Goal: Transaction & Acquisition: Purchase product/service

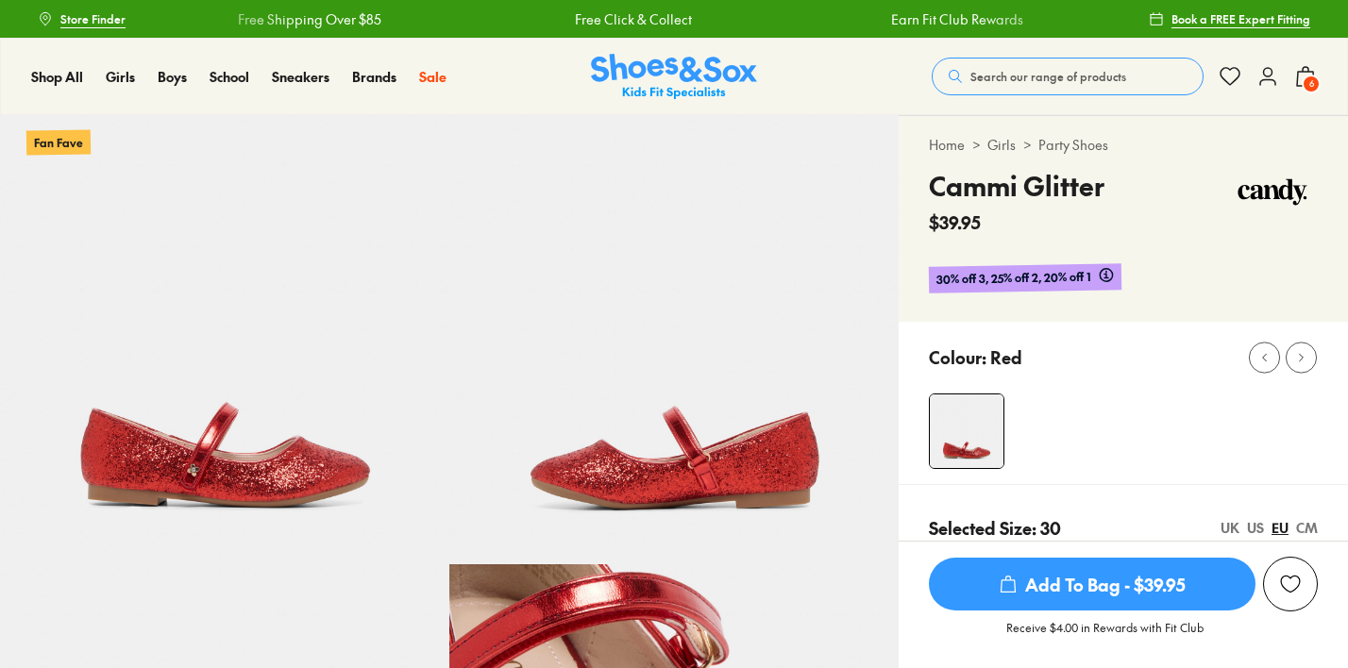
select select "*"
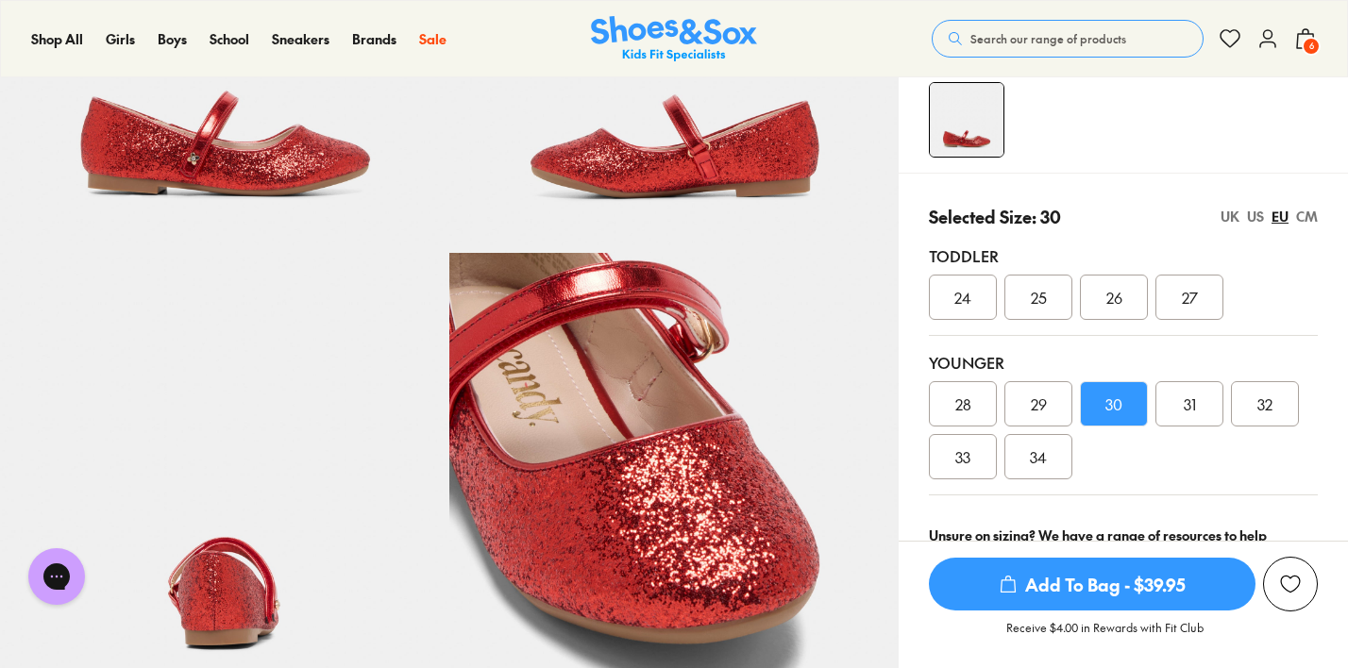
click at [1306, 39] on span "6" at bounding box center [1311, 46] width 19 height 19
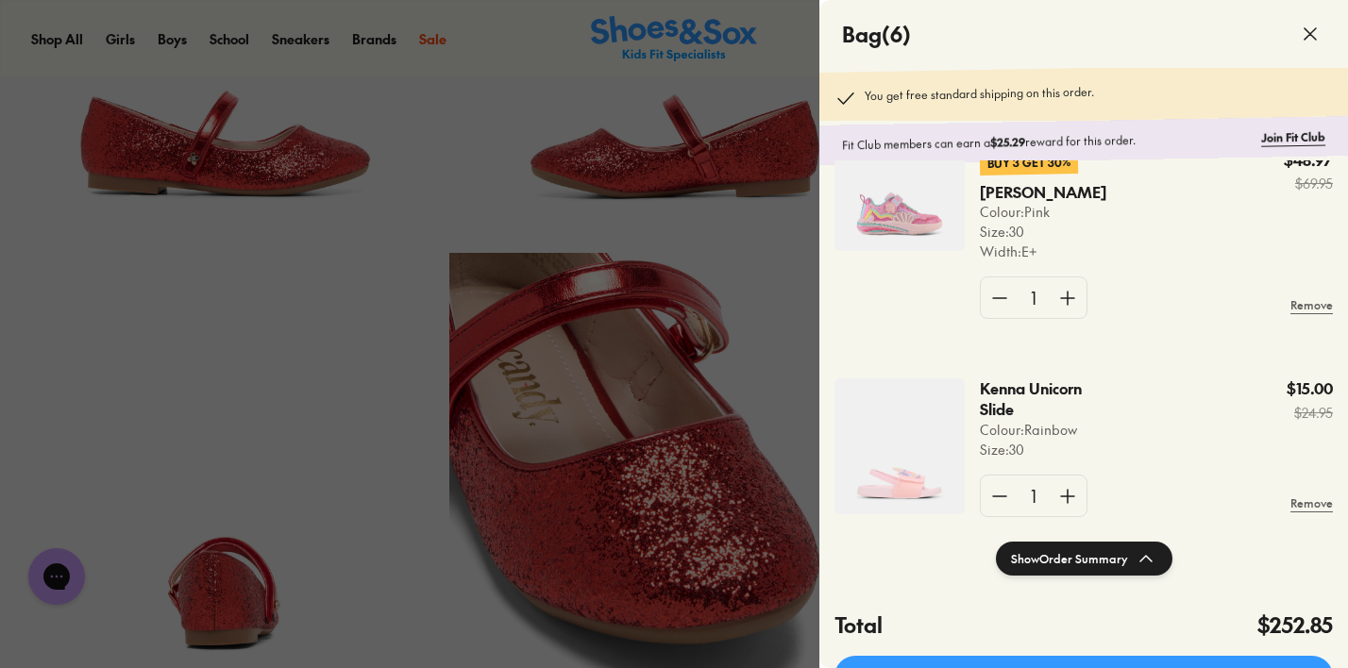
scroll to position [842, 0]
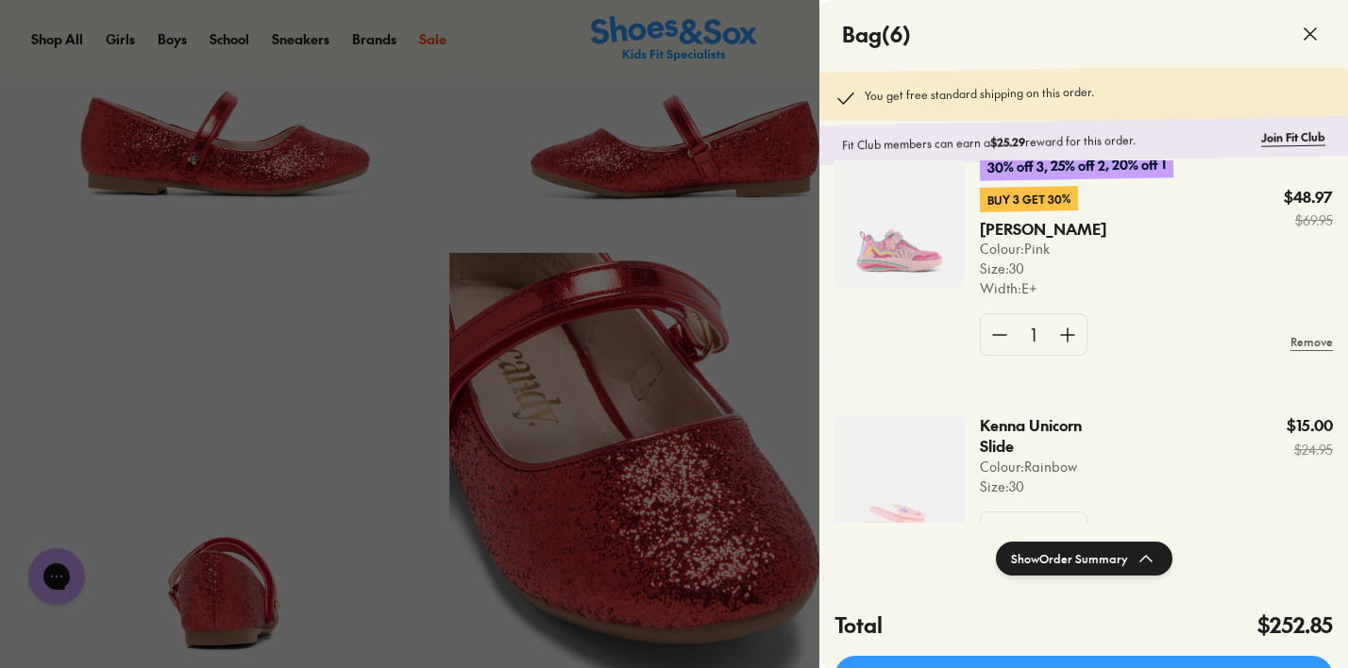
click at [1304, 35] on icon at bounding box center [1310, 34] width 23 height 23
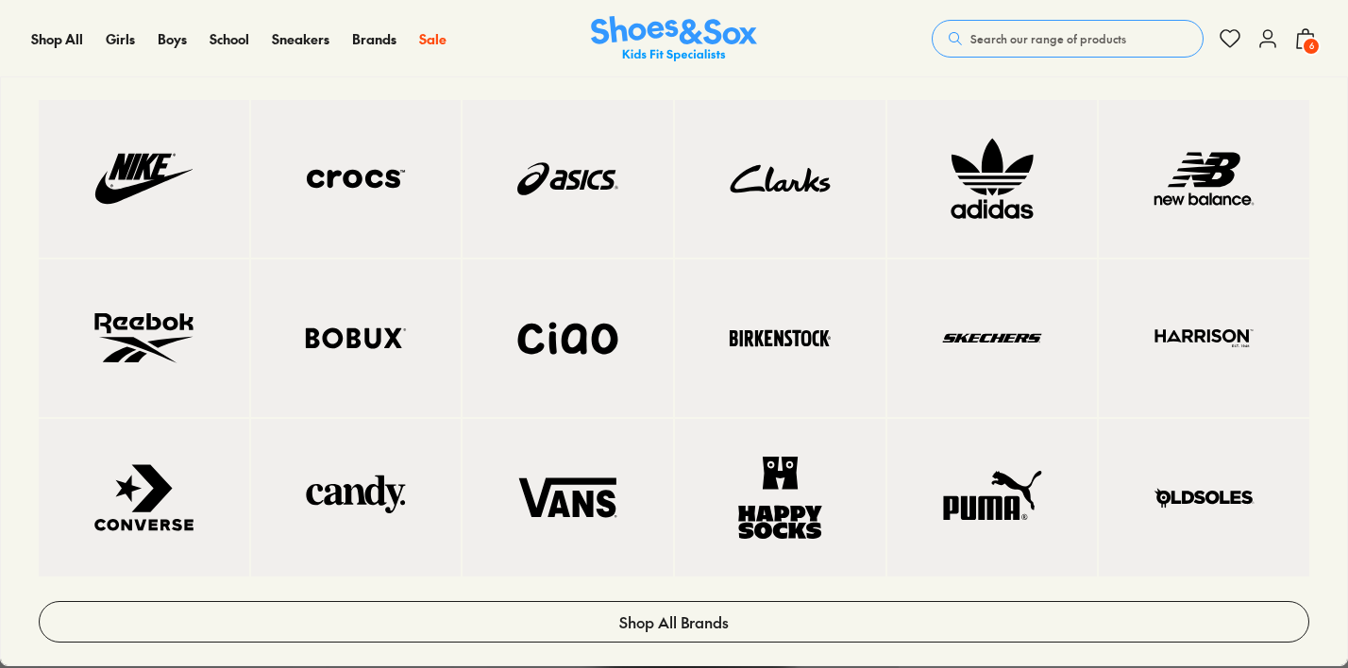
click at [809, 193] on img at bounding box center [780, 179] width 135 height 82
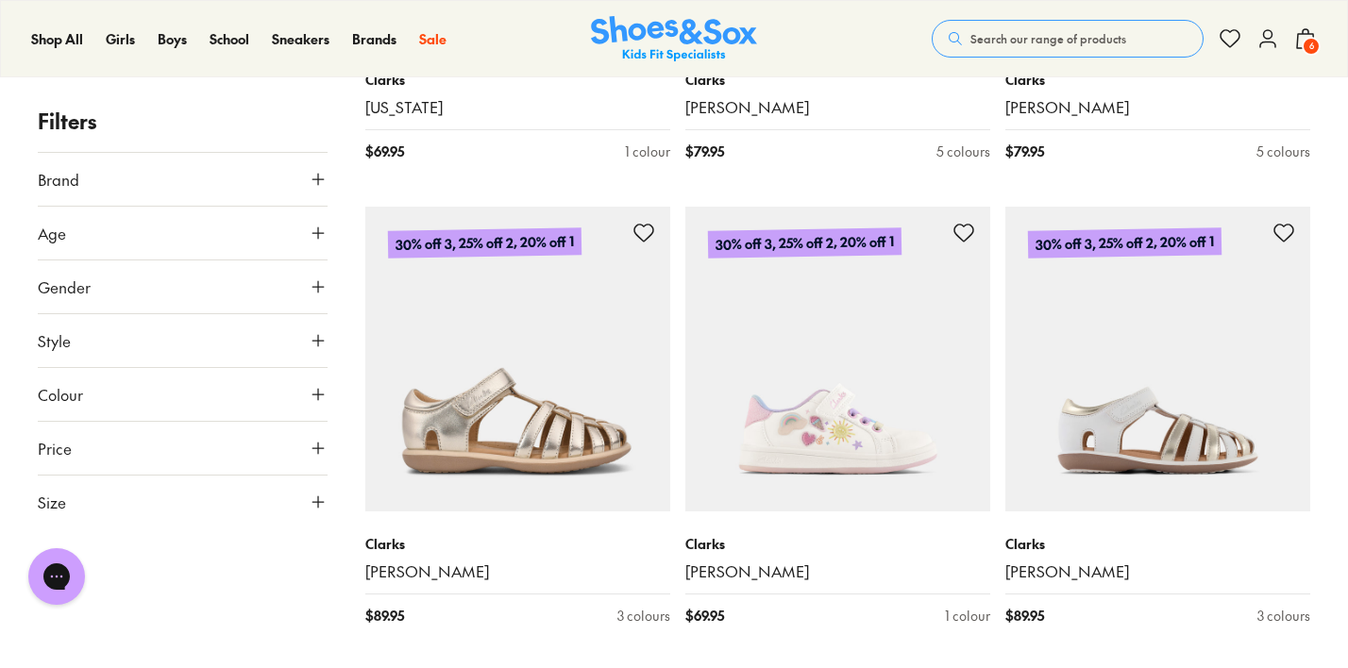
scroll to position [3098, 0]
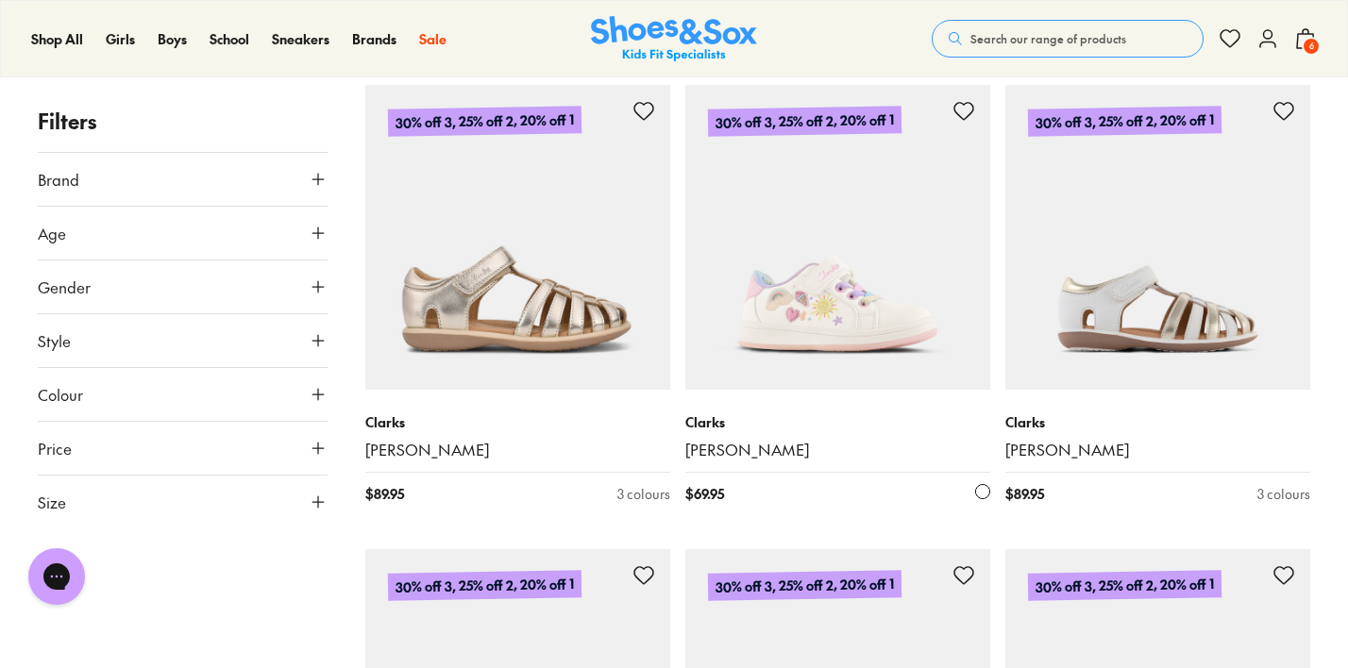
click at [836, 263] on img at bounding box center [837, 237] width 305 height 305
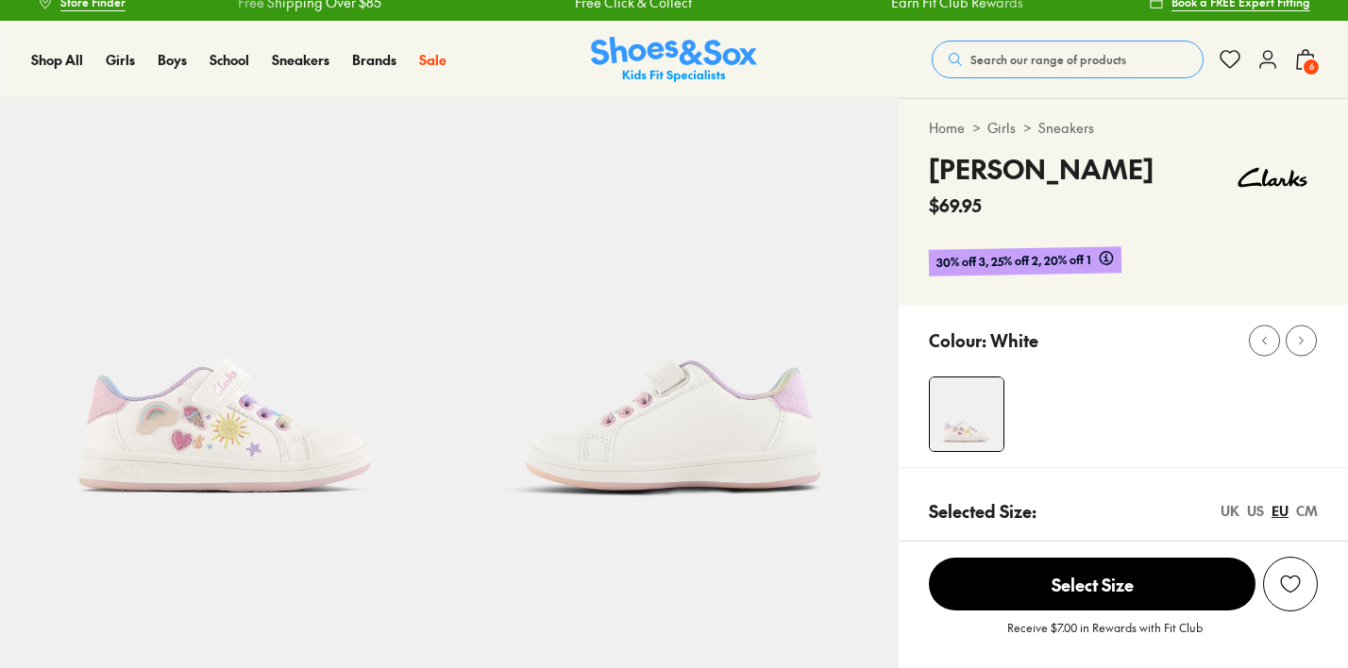
select select "*"
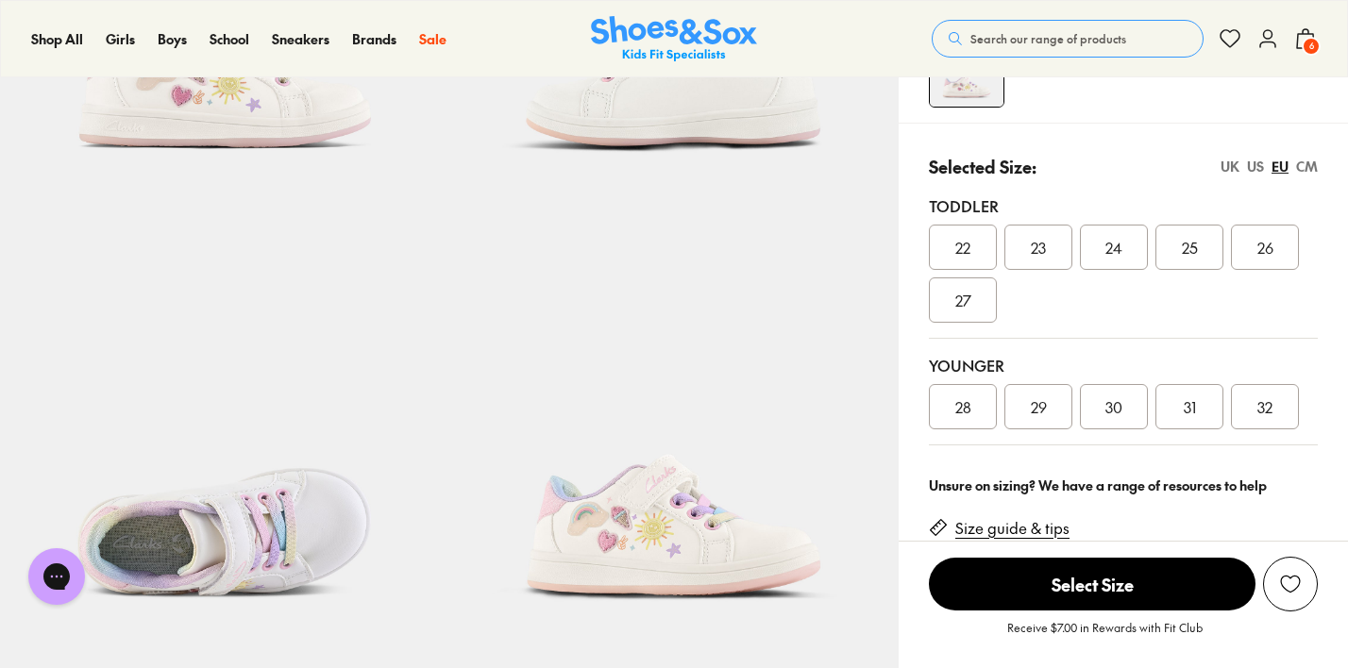
scroll to position [359, 0]
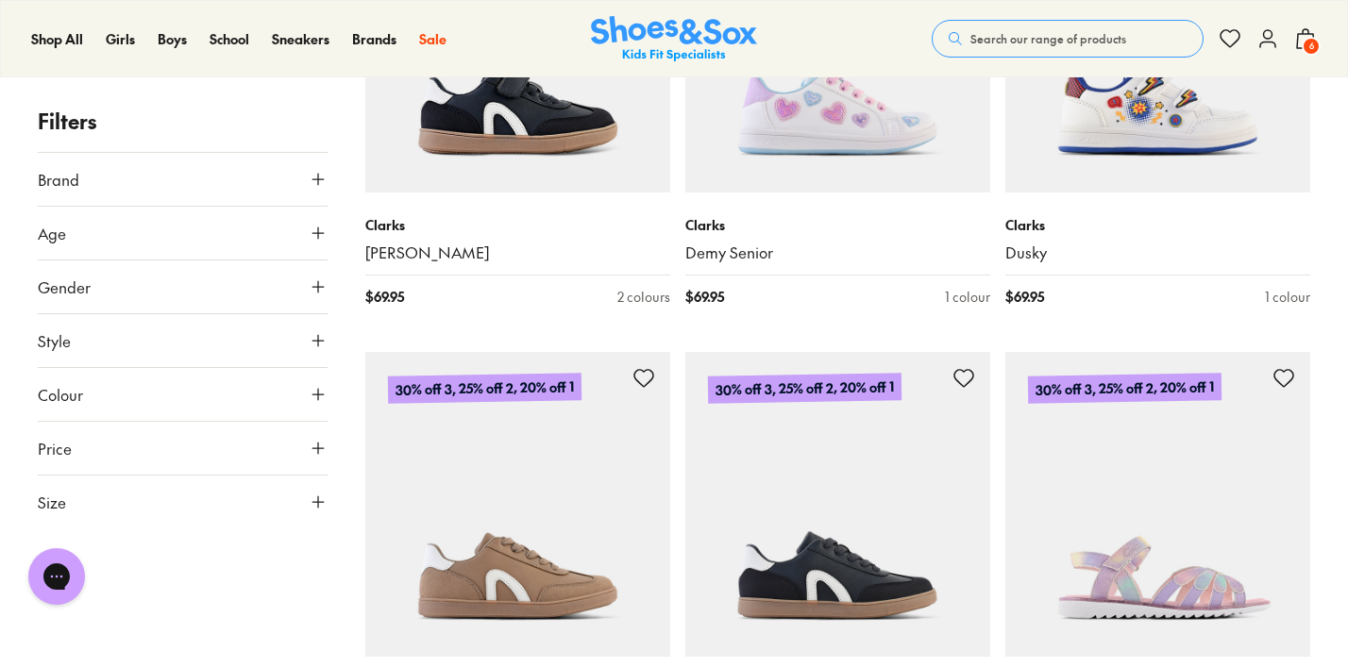
scroll to position [4422, 0]
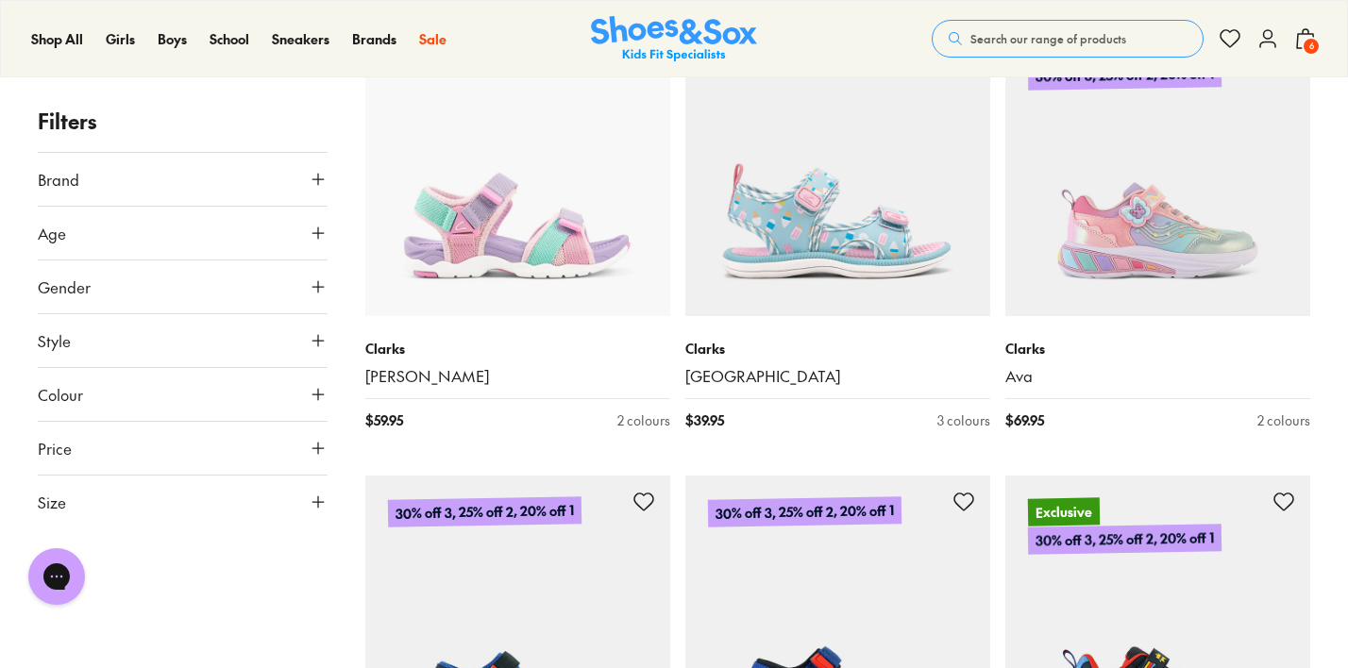
scroll to position [8520, 0]
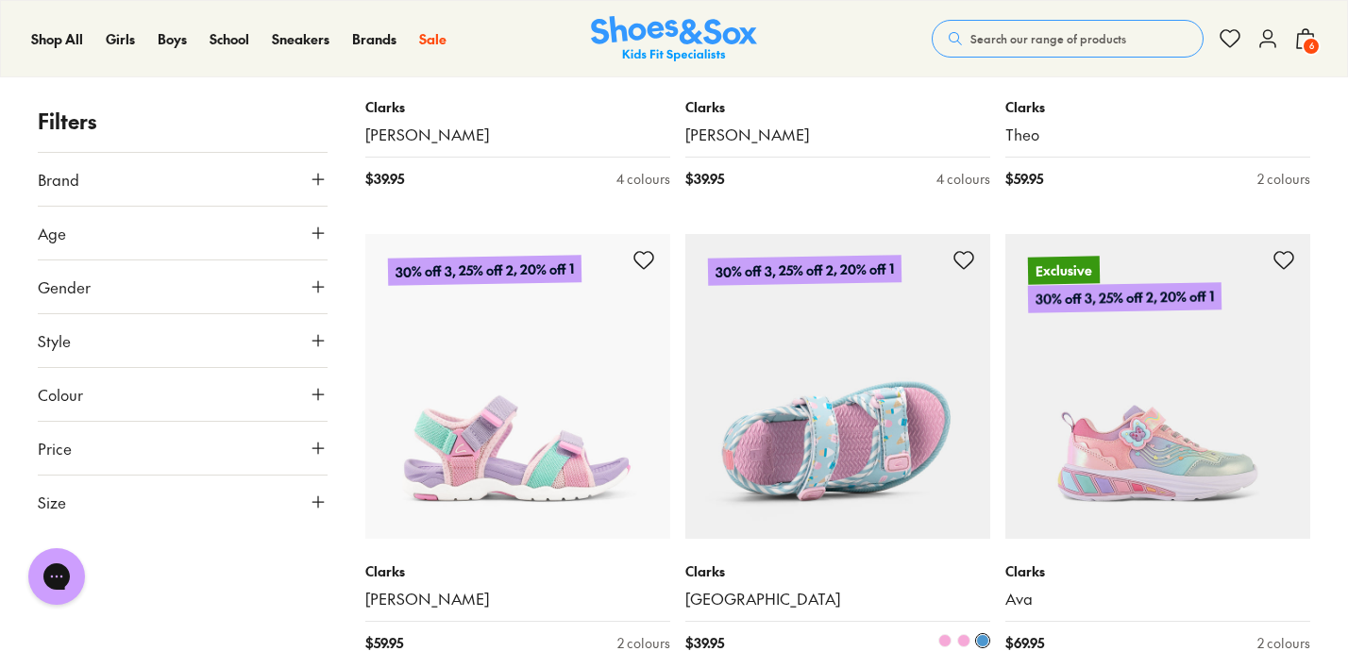
click at [808, 458] on img at bounding box center [837, 386] width 305 height 305
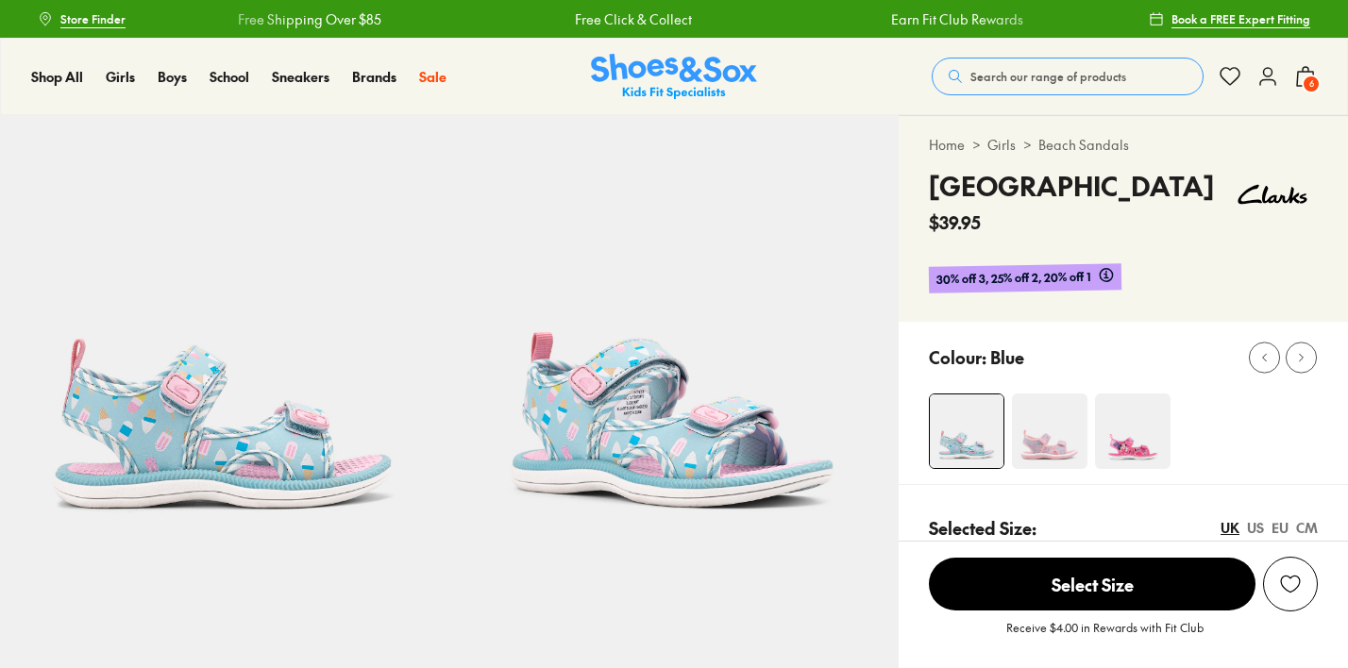
scroll to position [453, 0]
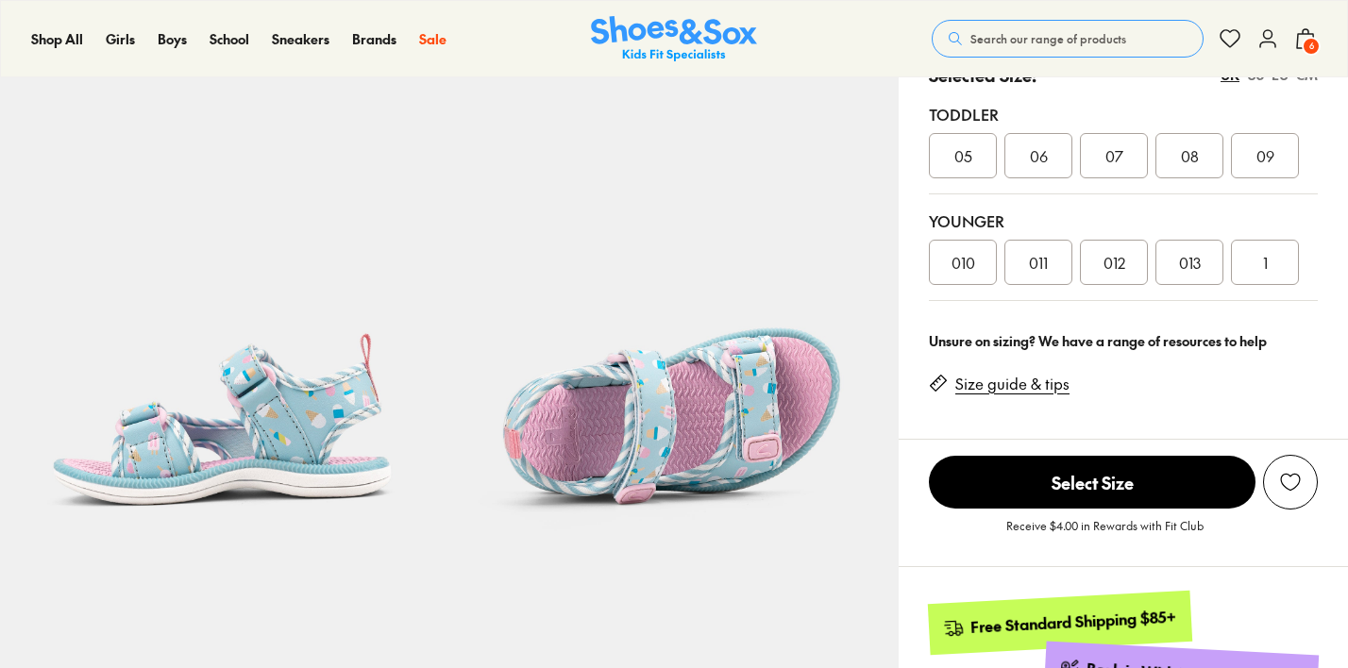
click at [1290, 85] on div "UK US EU CM" at bounding box center [1268, 75] width 97 height 20
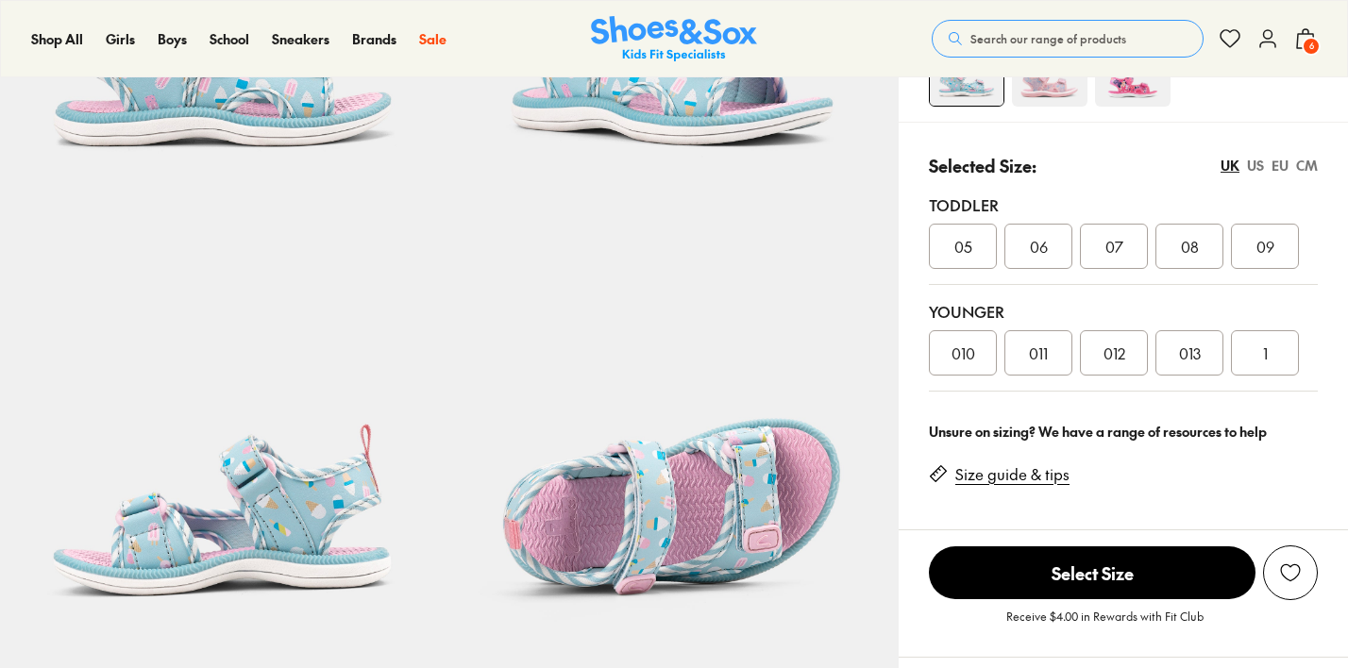
click at [1280, 165] on div "EU" at bounding box center [1279, 166] width 17 height 20
select select "*"
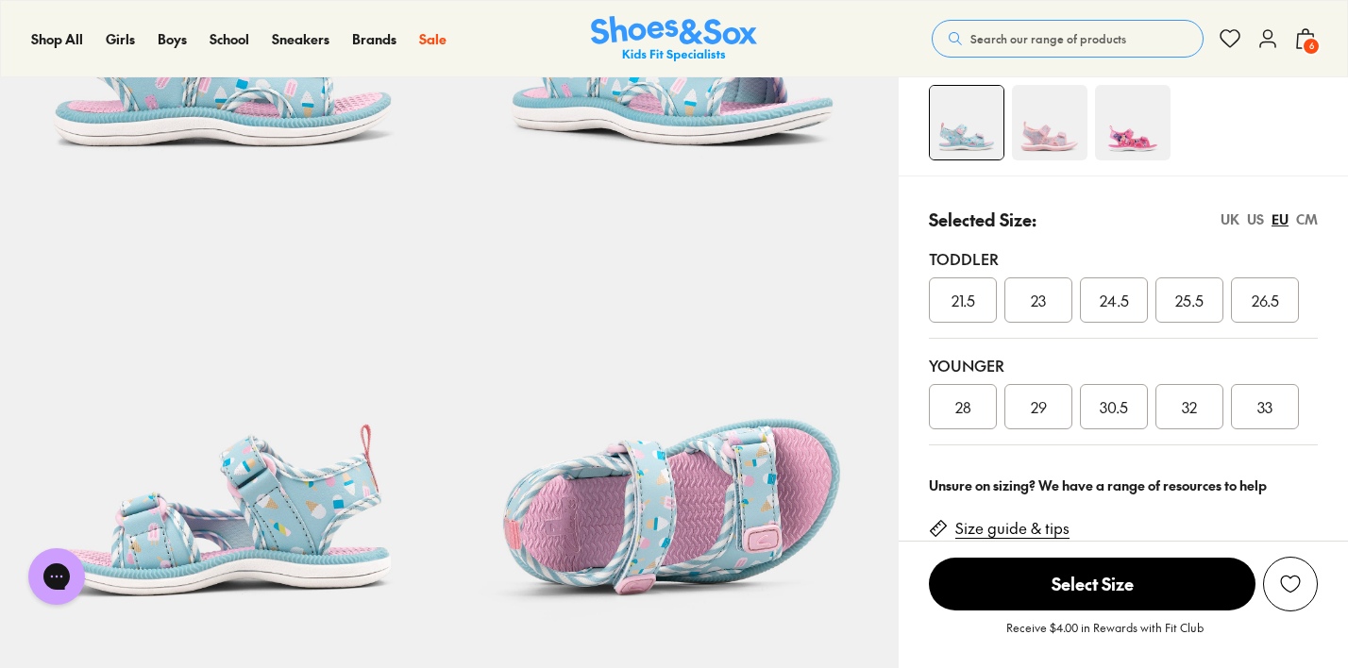
click at [1113, 411] on span "30.5" at bounding box center [1114, 406] width 28 height 23
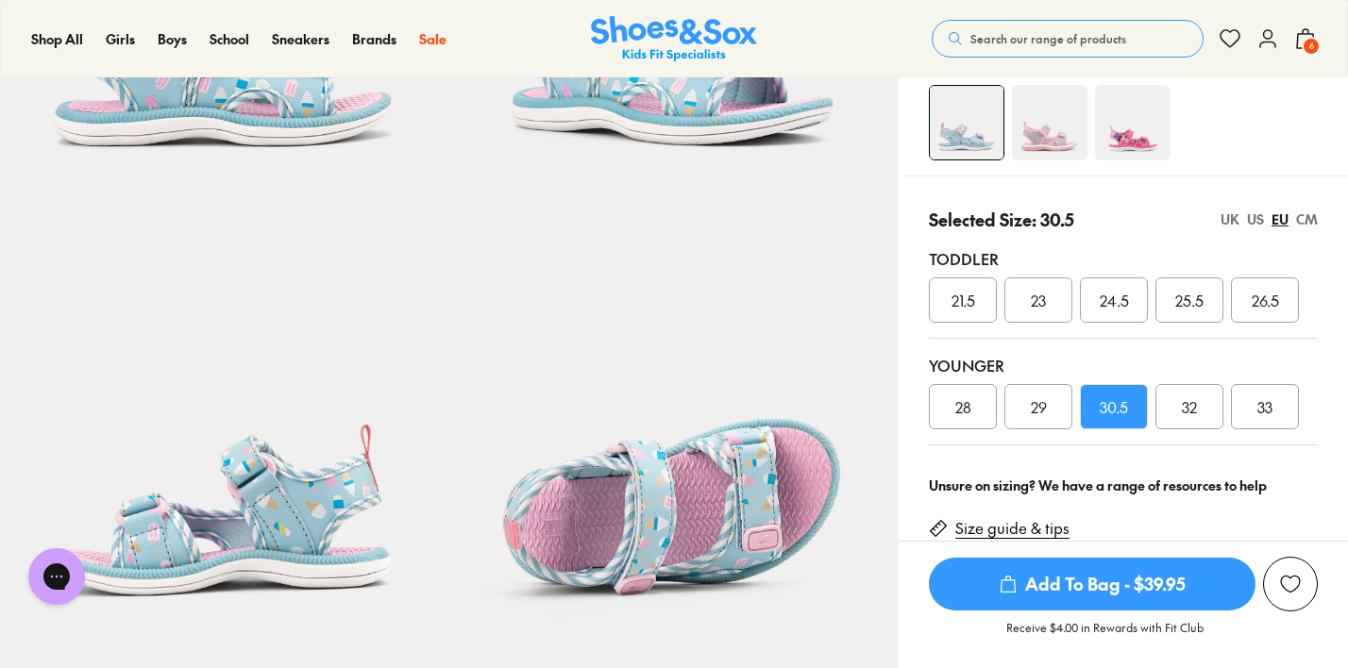
click at [1124, 581] on span "Add To Bag - $39.95" at bounding box center [1092, 584] width 327 height 53
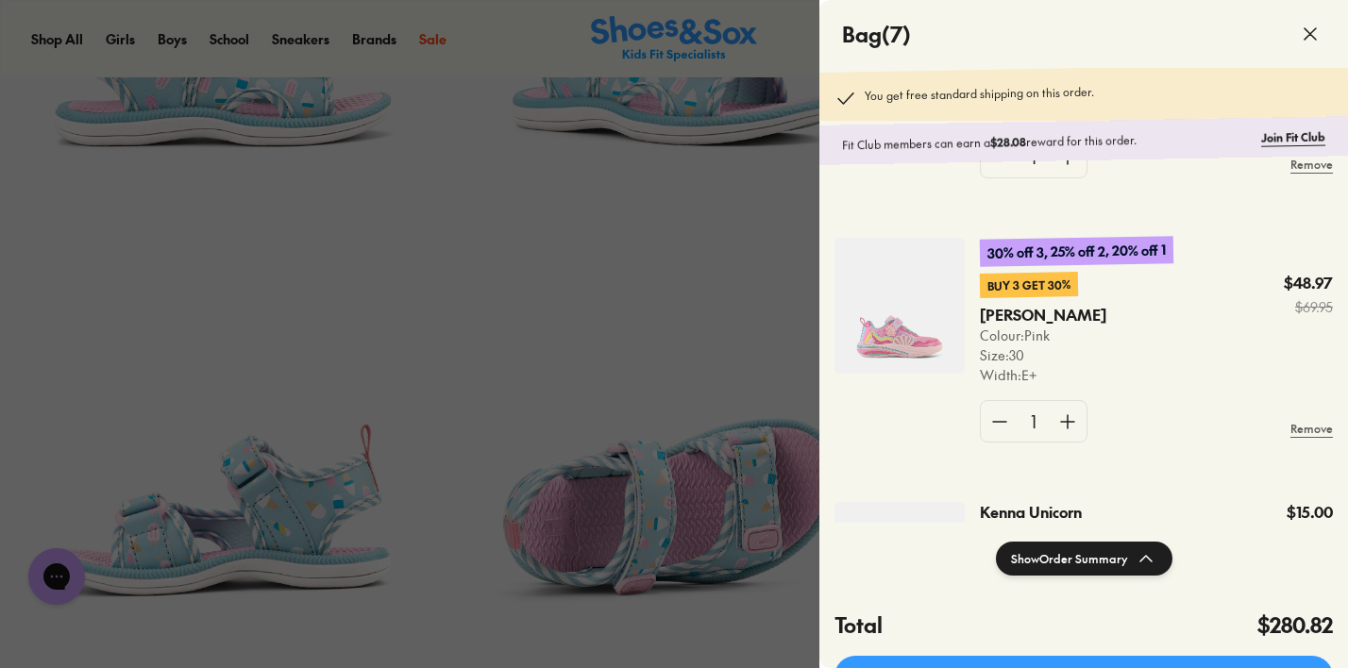
scroll to position [1135, 0]
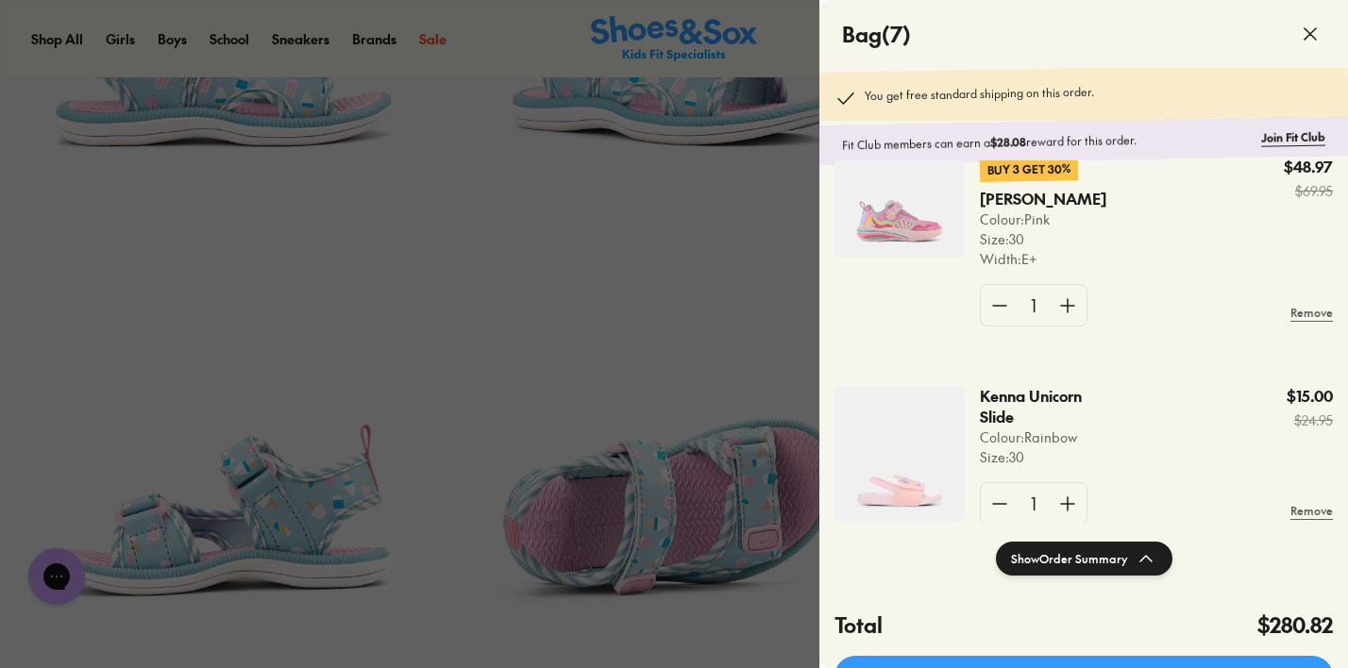
click at [913, 500] on img at bounding box center [899, 454] width 130 height 136
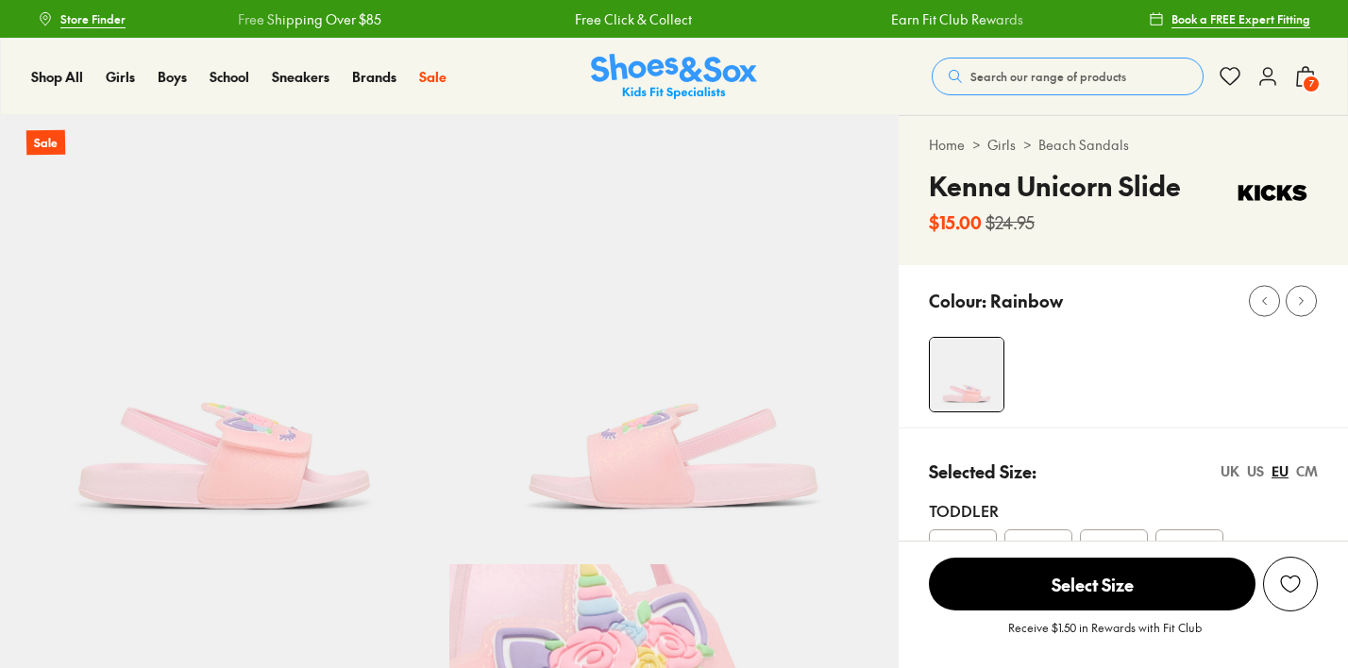
scroll to position [298, 0]
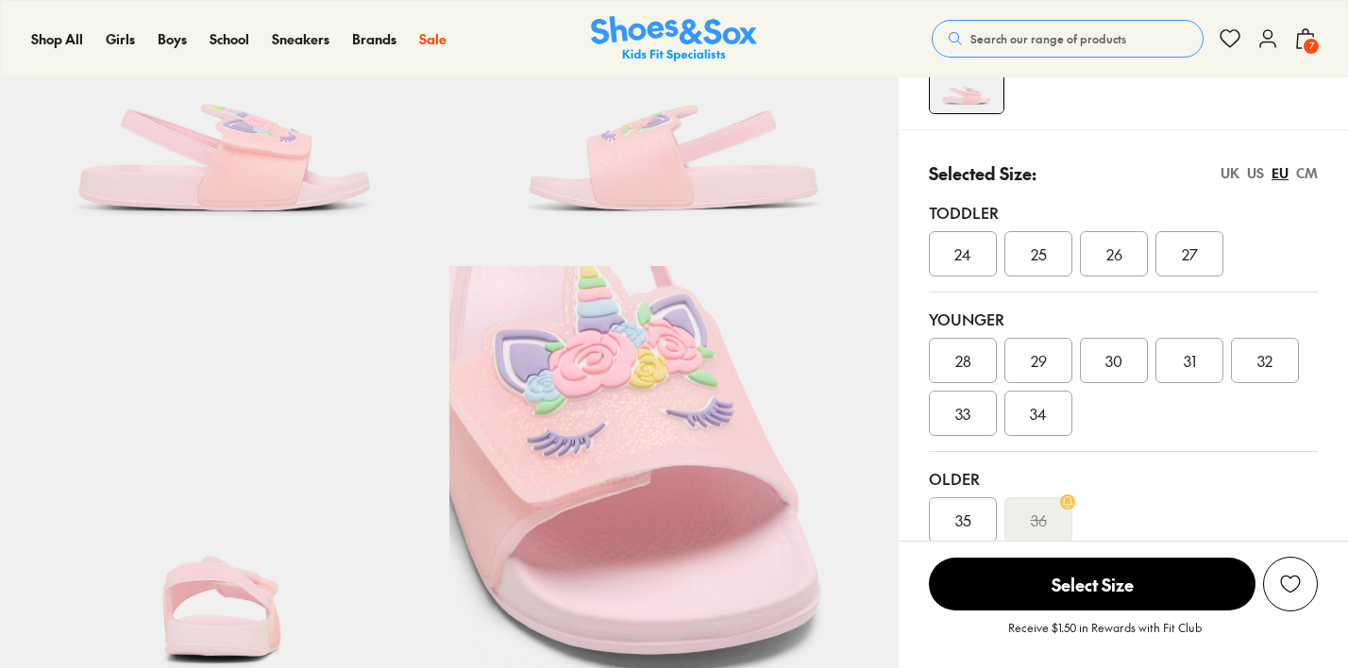
click at [594, 441] on img at bounding box center [673, 490] width 449 height 449
click at [0, 0] on img at bounding box center [0, 0] width 0 height 0
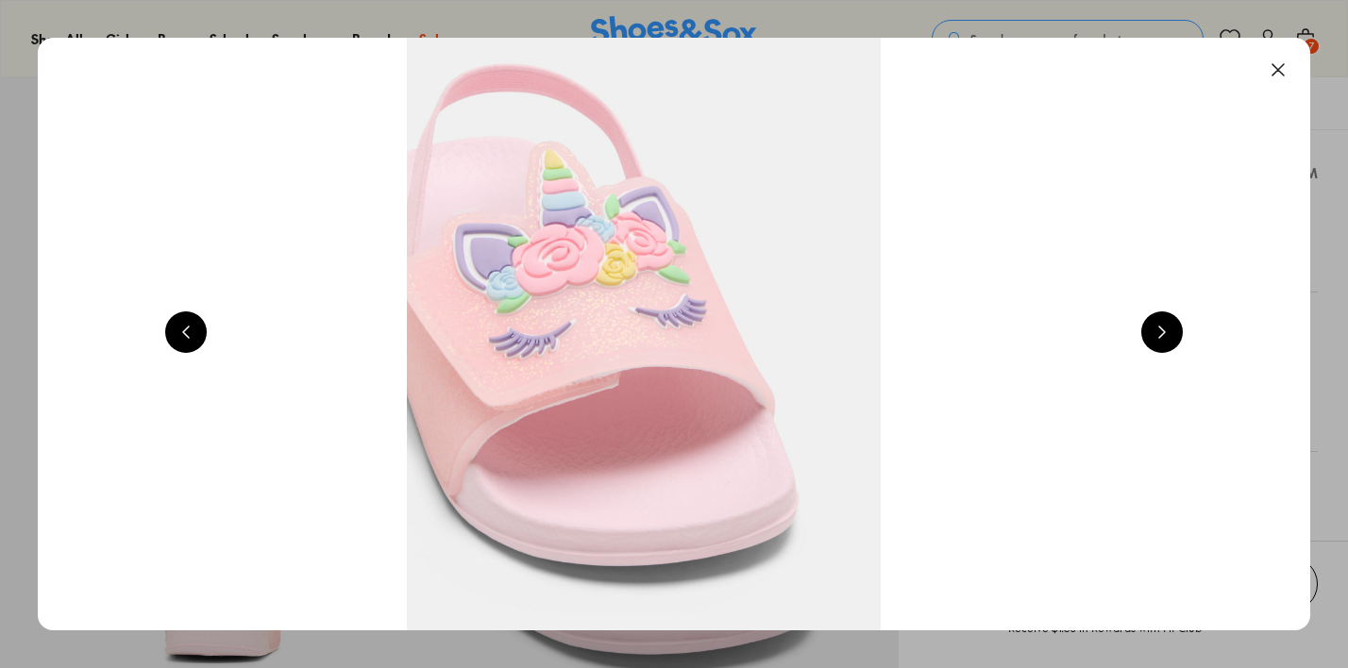
select select "*"
click at [1172, 335] on button at bounding box center [1162, 332] width 42 height 42
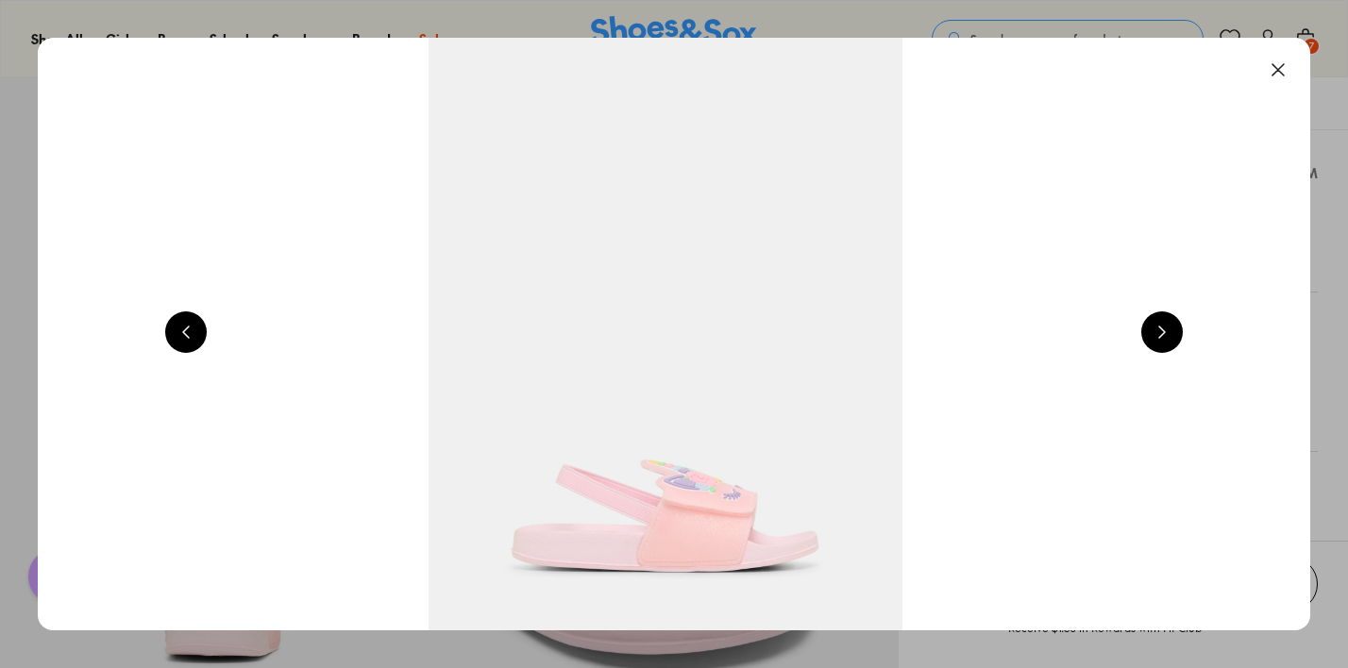
click at [1172, 335] on button at bounding box center [1162, 332] width 42 height 42
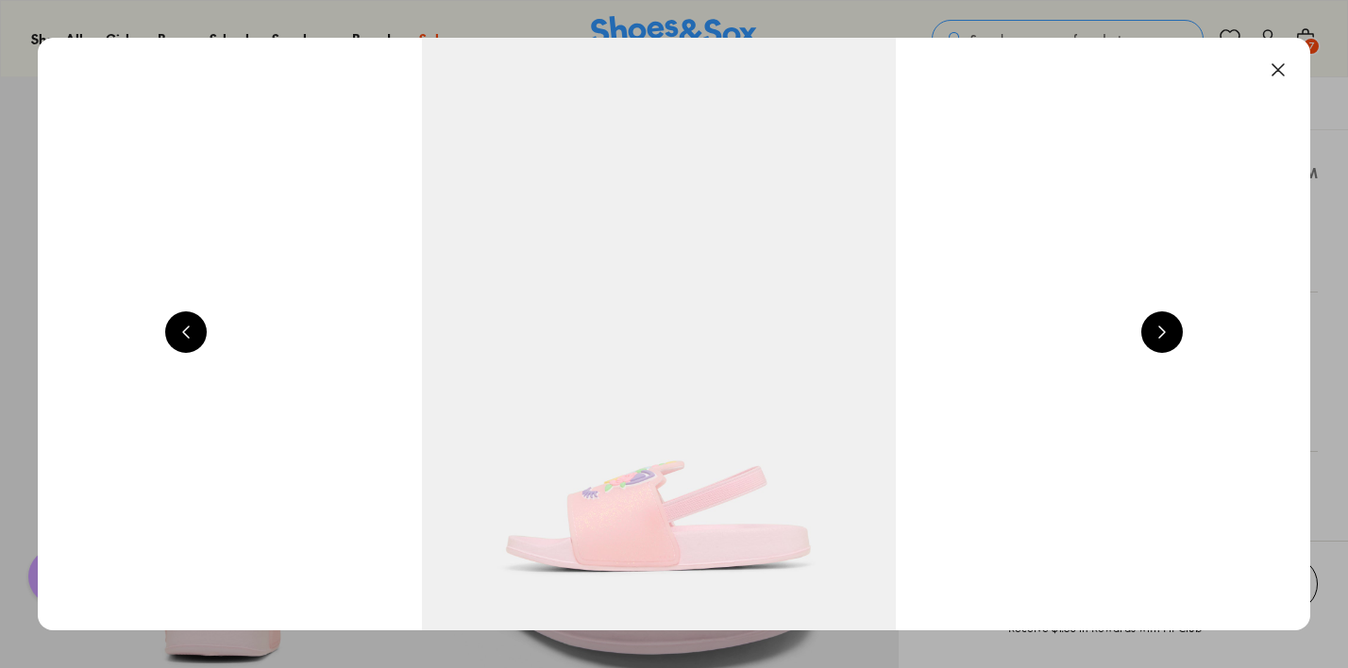
click at [1172, 335] on button at bounding box center [1162, 332] width 42 height 42
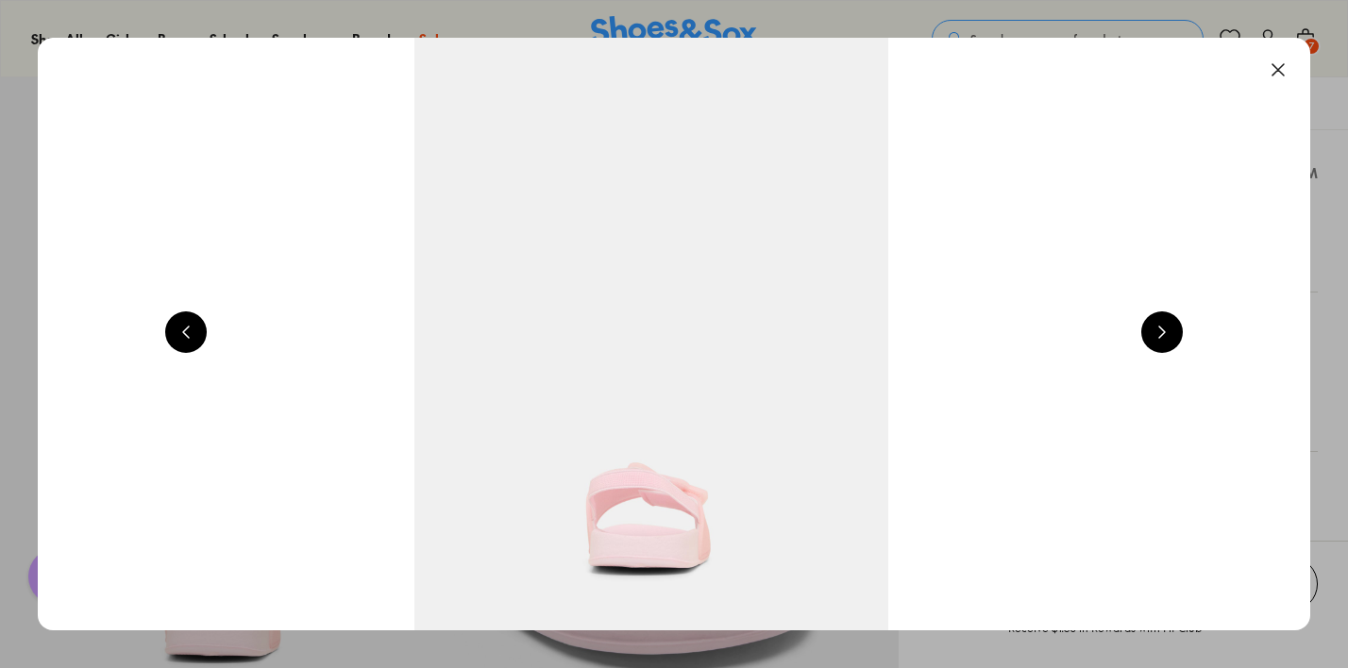
click at [1172, 335] on button at bounding box center [1162, 332] width 42 height 42
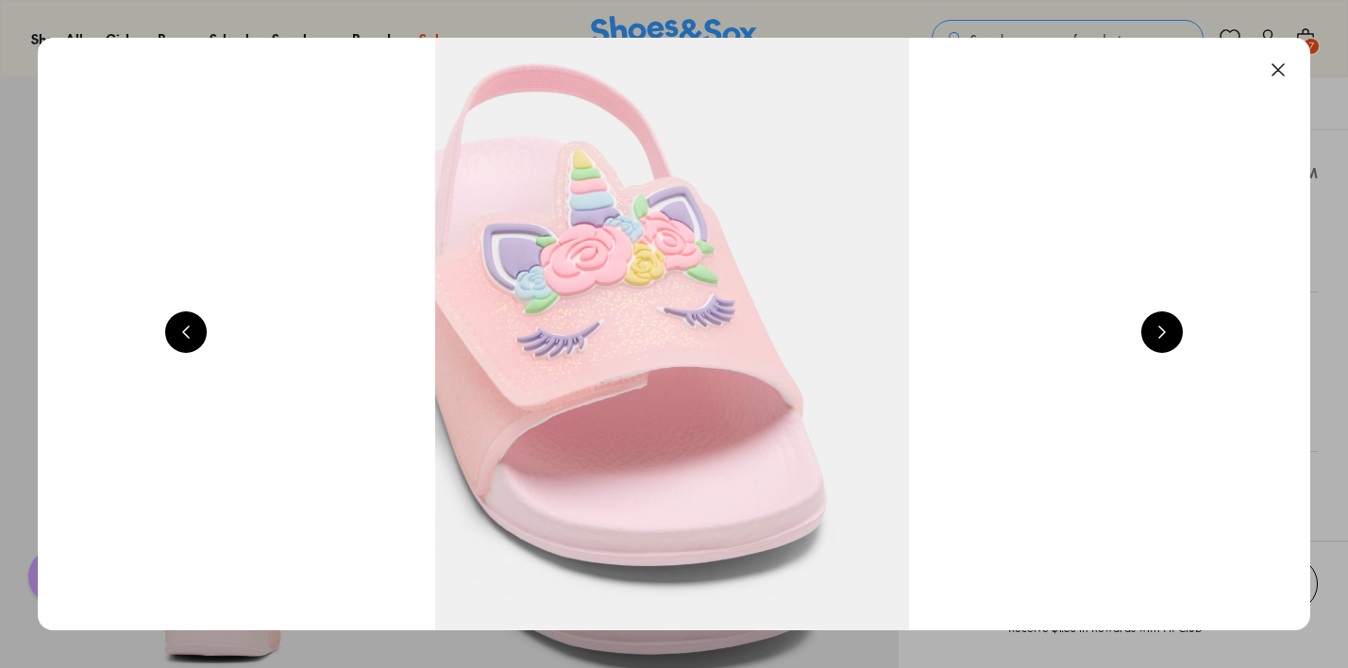
scroll to position [0, 5119]
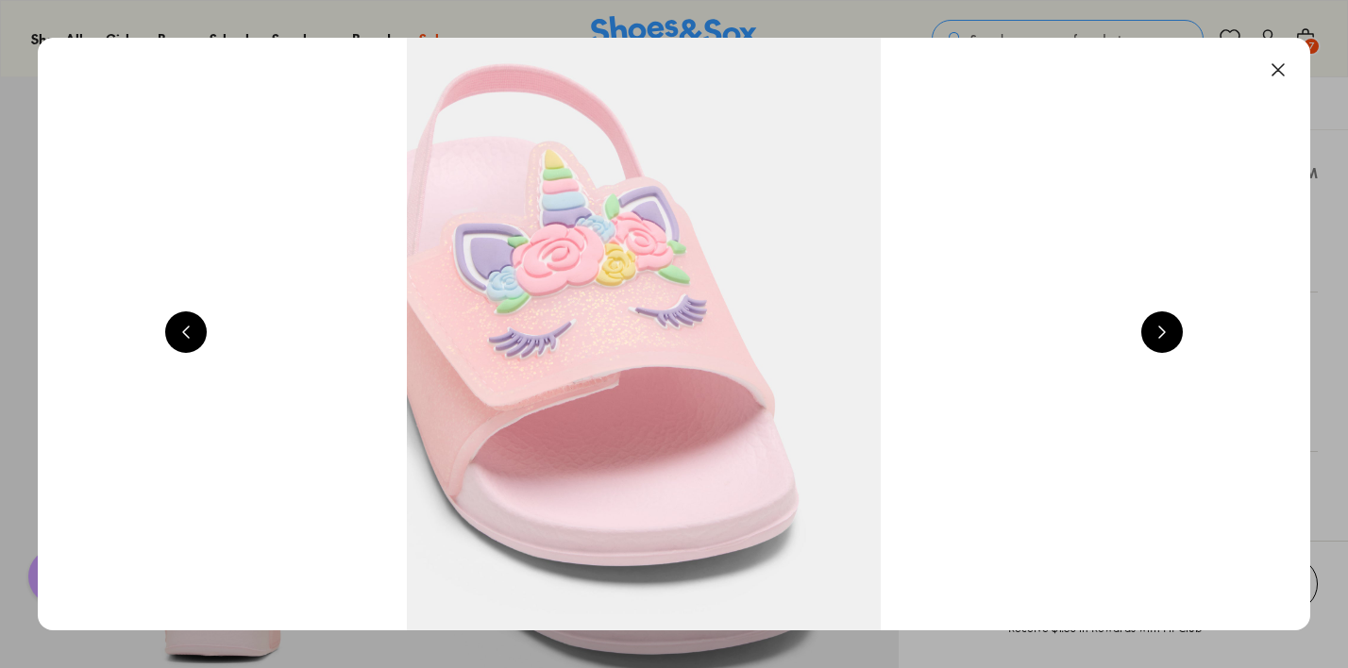
click at [1286, 63] on button at bounding box center [1278, 70] width 42 height 42
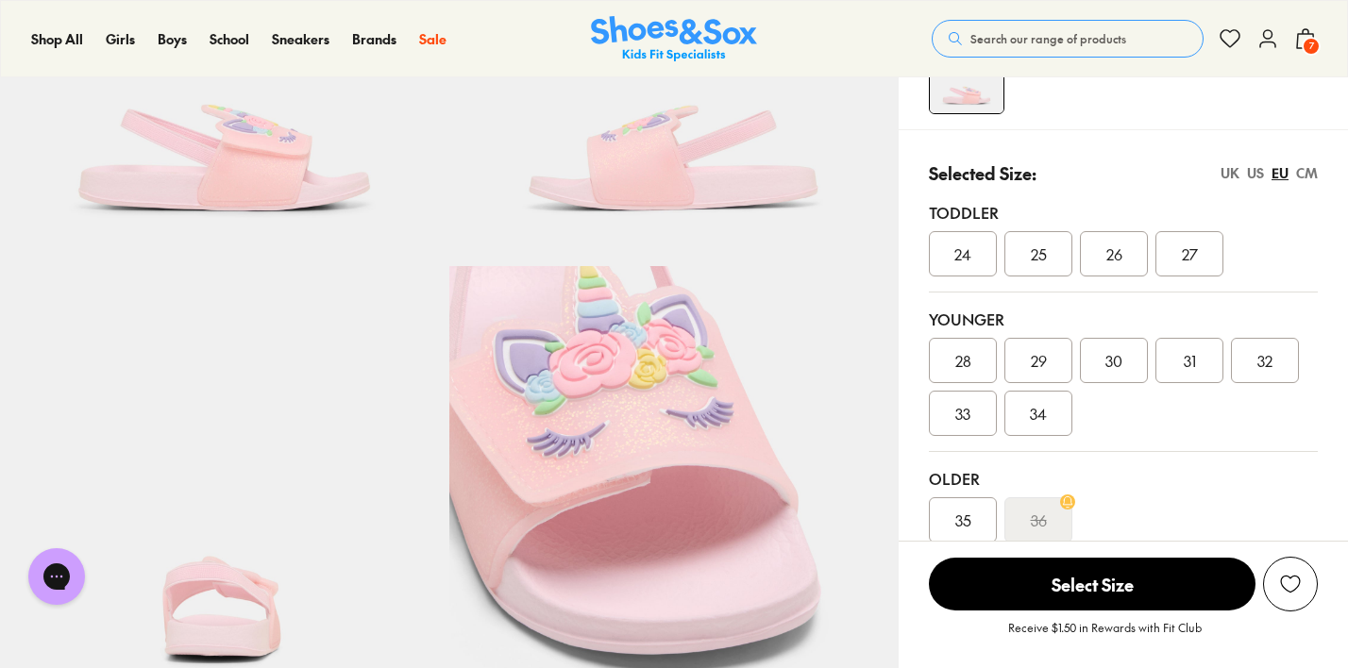
click at [1304, 47] on span "7" at bounding box center [1311, 46] width 19 height 19
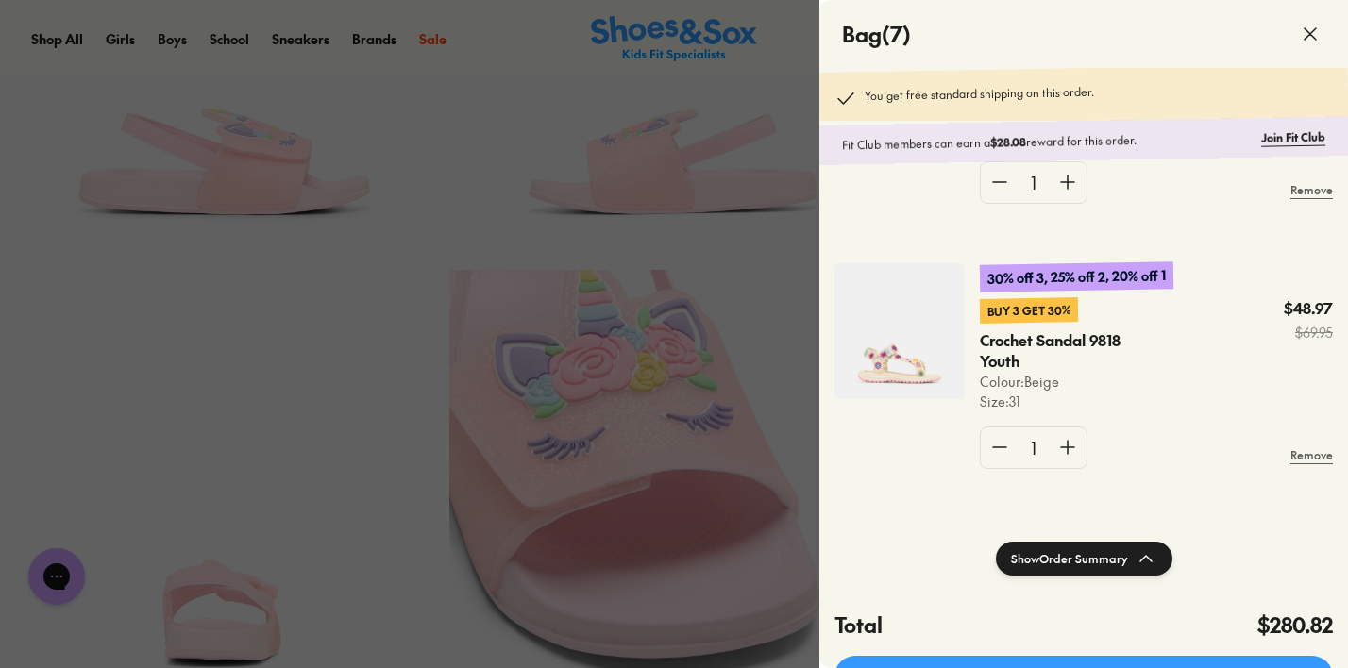
scroll to position [536, 0]
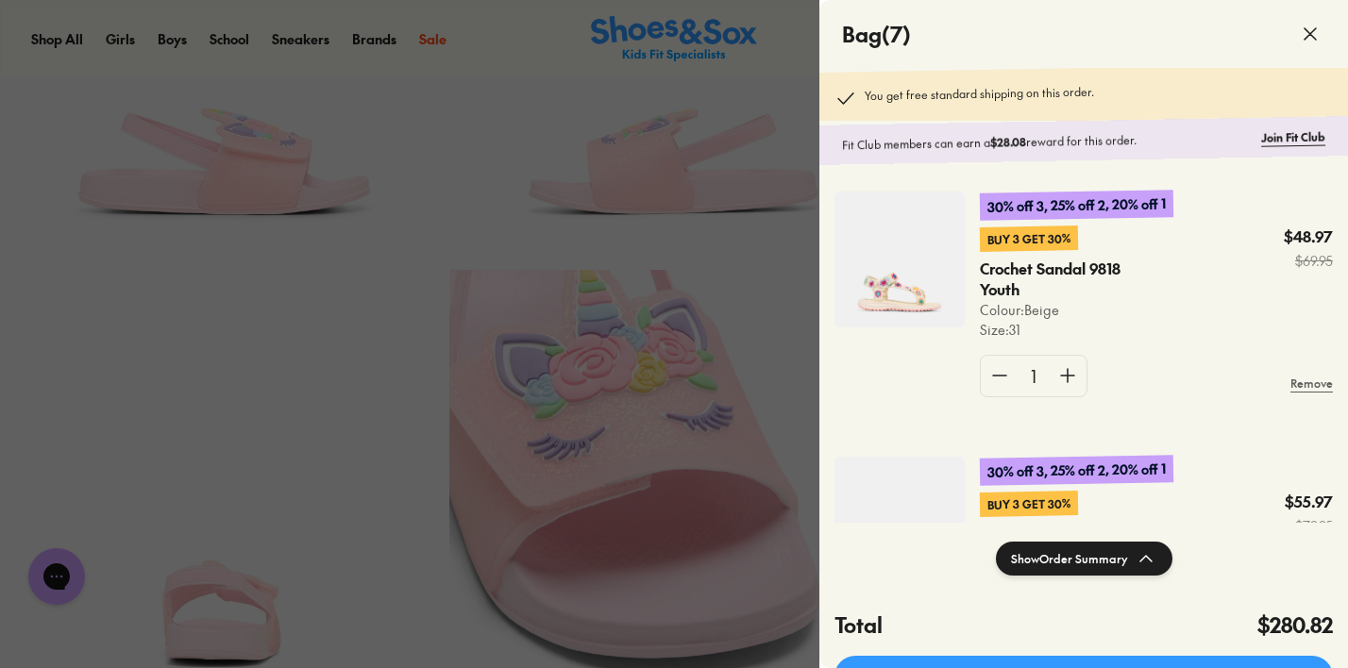
click at [873, 275] on img at bounding box center [899, 260] width 130 height 136
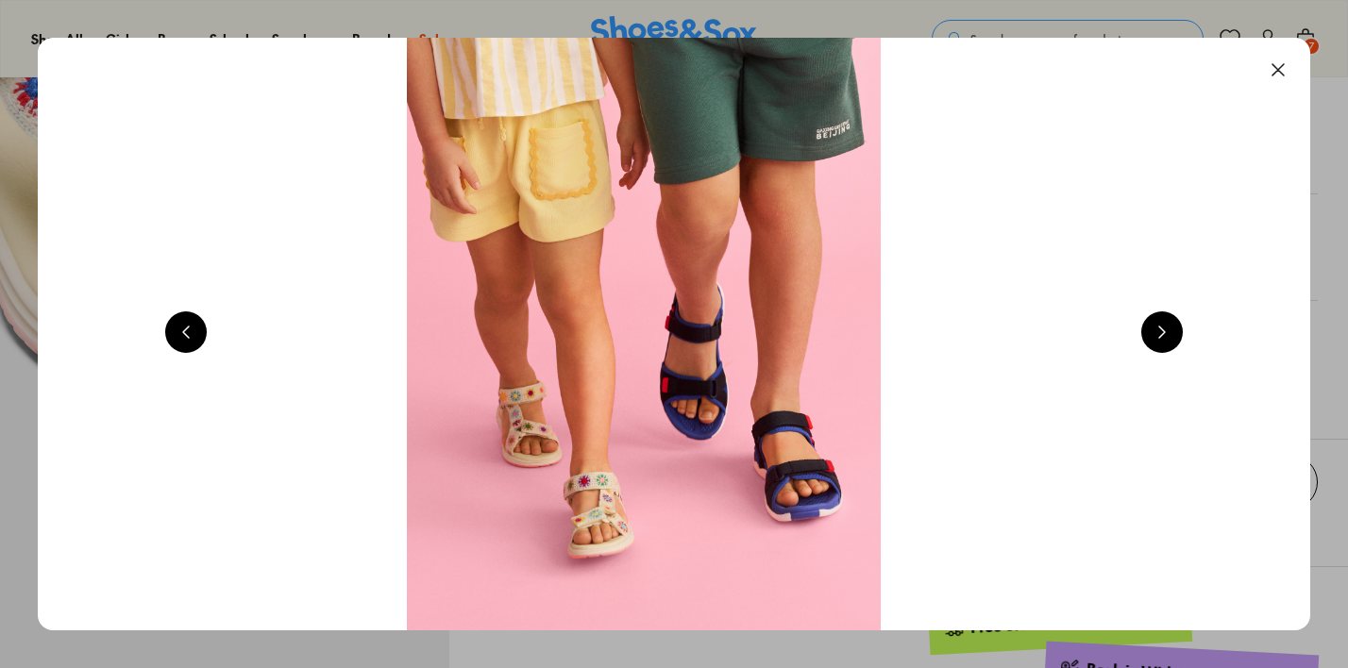
select select "*"
click at [1284, 57] on button at bounding box center [1278, 70] width 42 height 42
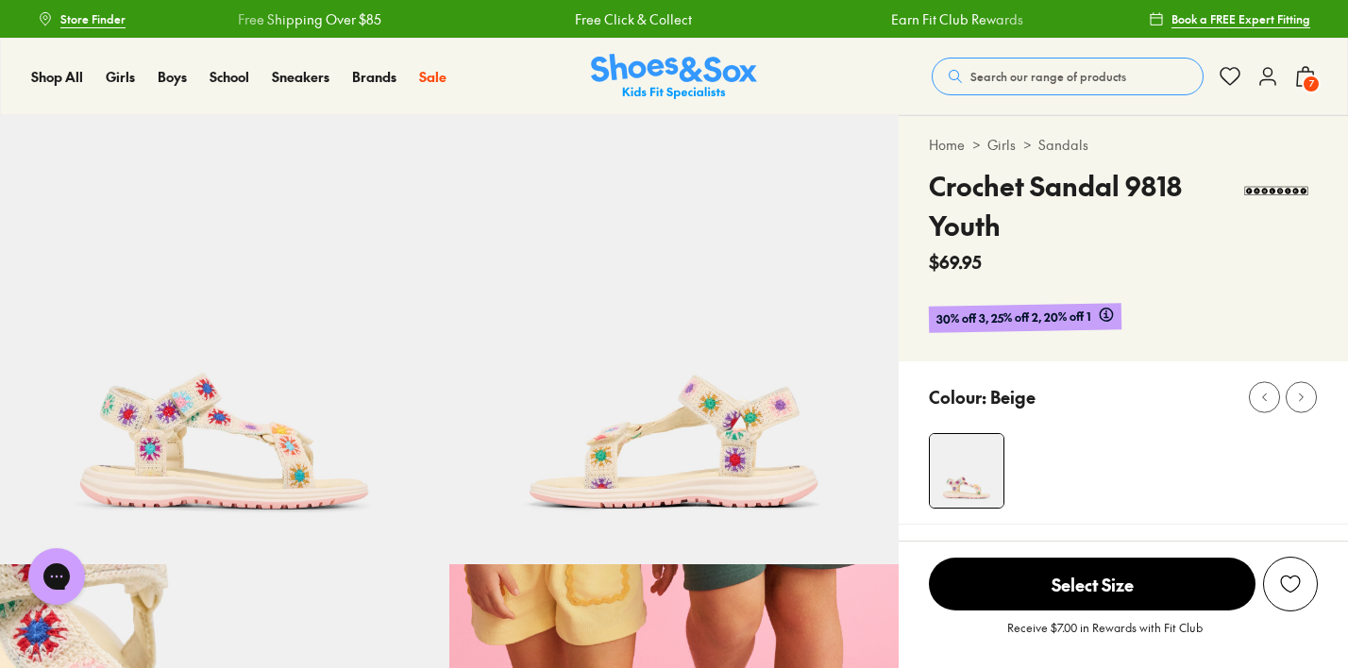
click at [206, 423] on img at bounding box center [224, 339] width 449 height 449
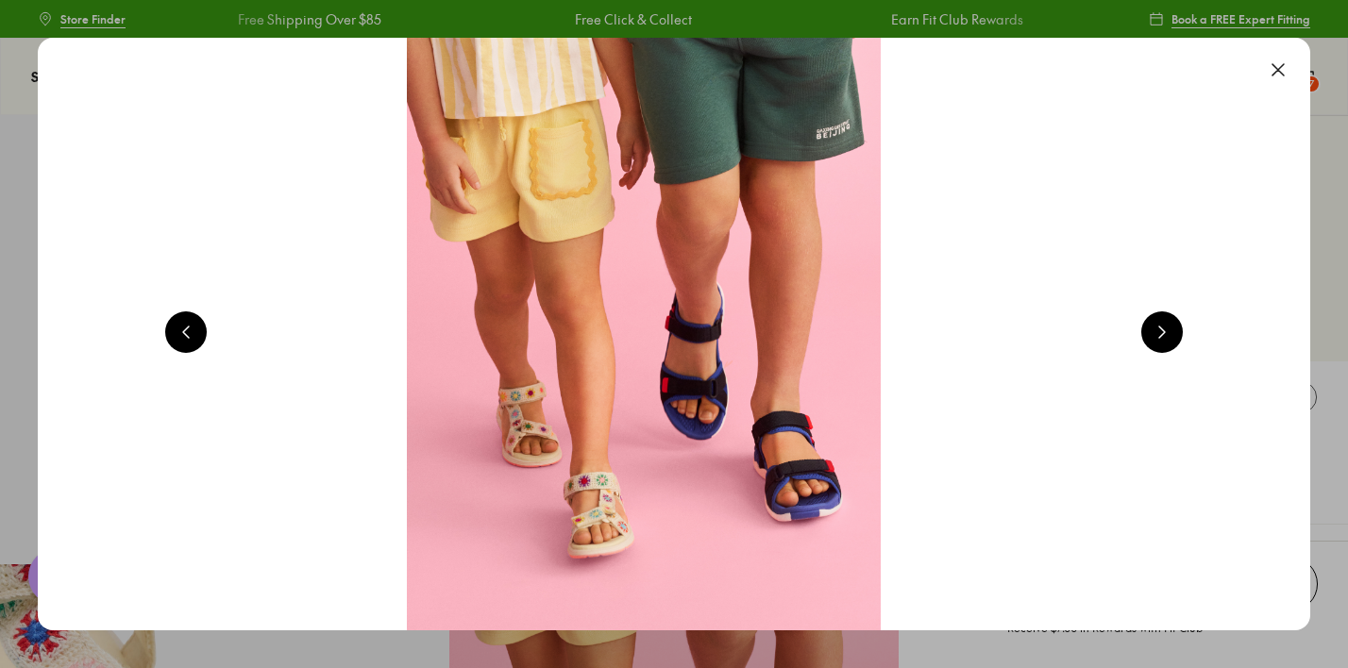
scroll to position [0, 1280]
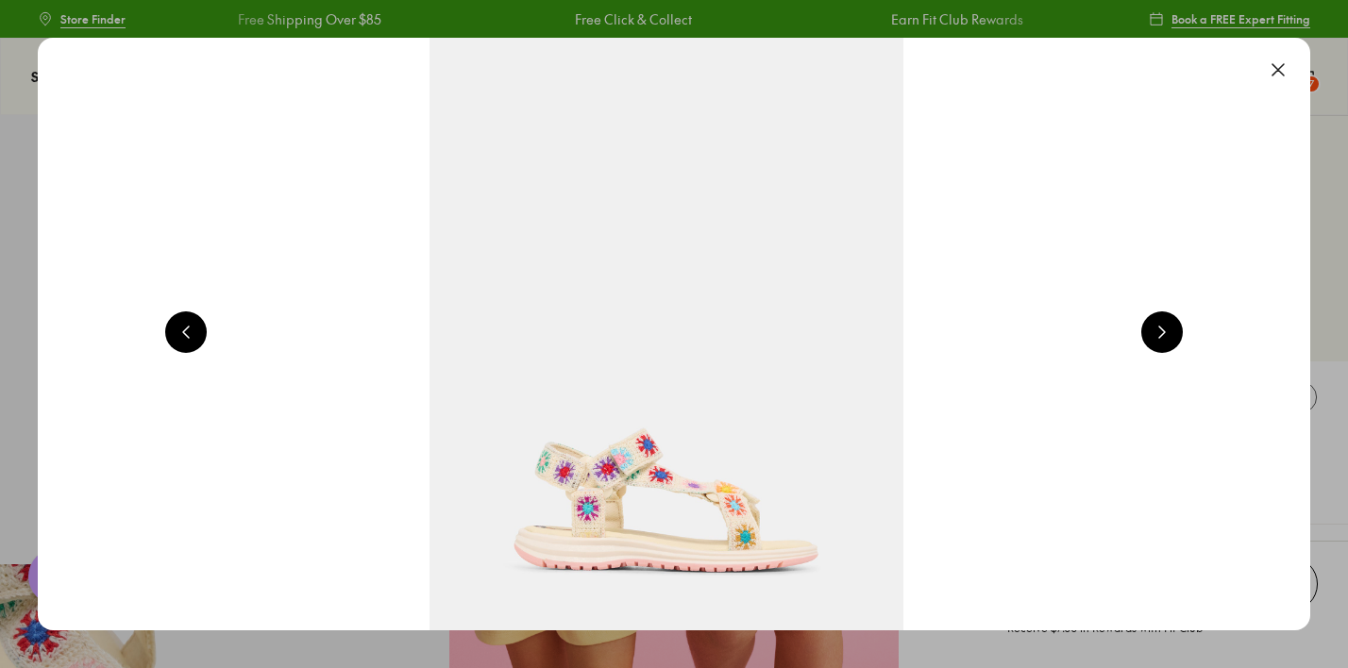
click at [688, 466] on img at bounding box center [666, 334] width 1272 height 593
click at [1170, 336] on button at bounding box center [1162, 332] width 42 height 42
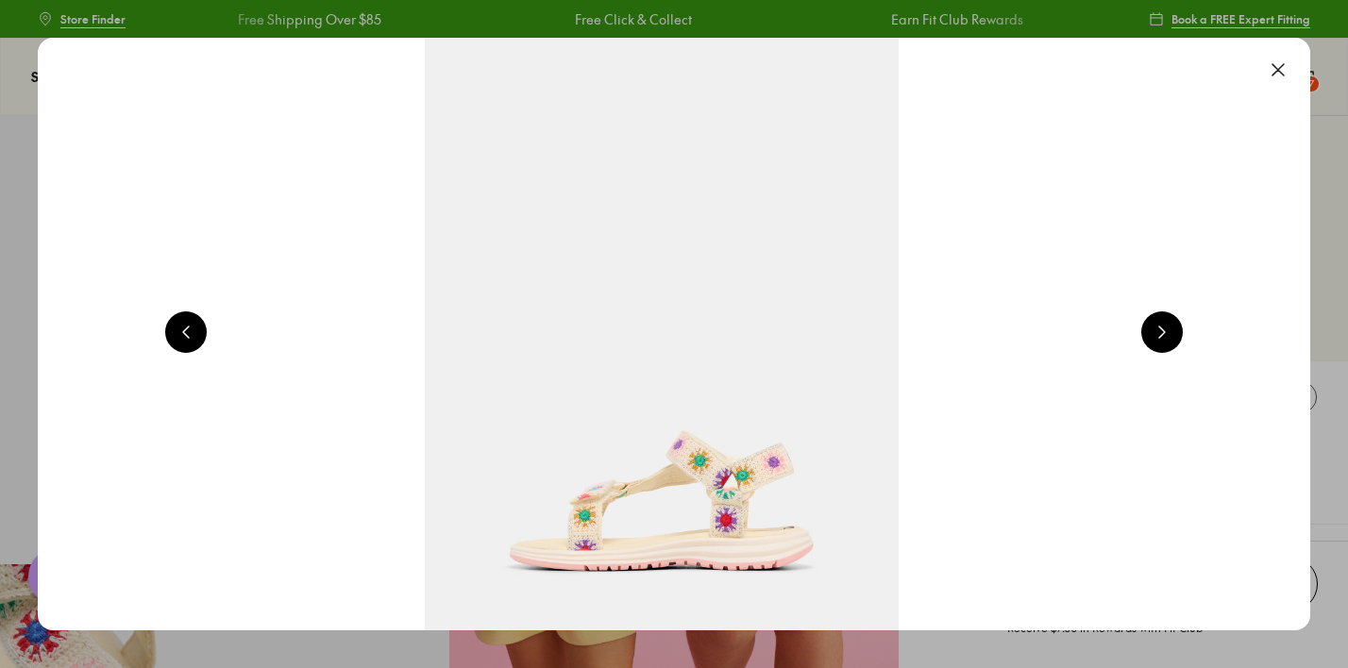
scroll to position [0, 2560]
click at [1168, 329] on button at bounding box center [1162, 332] width 42 height 42
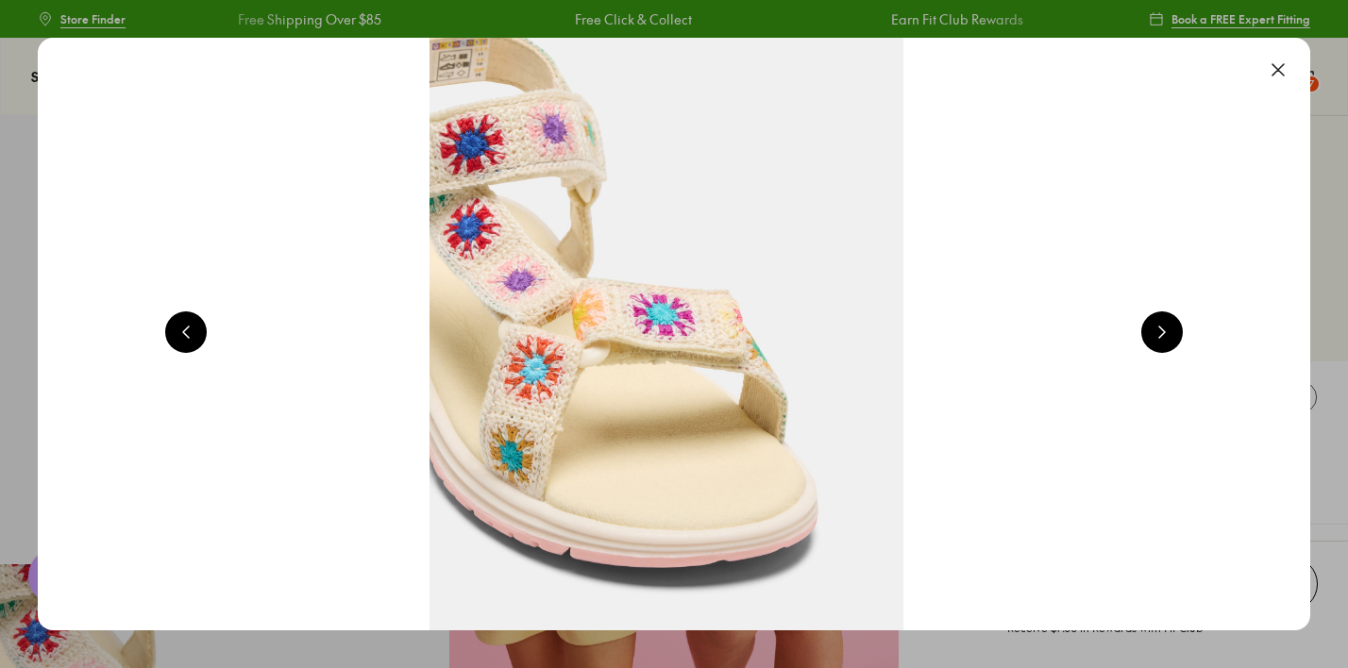
scroll to position [0, 3840]
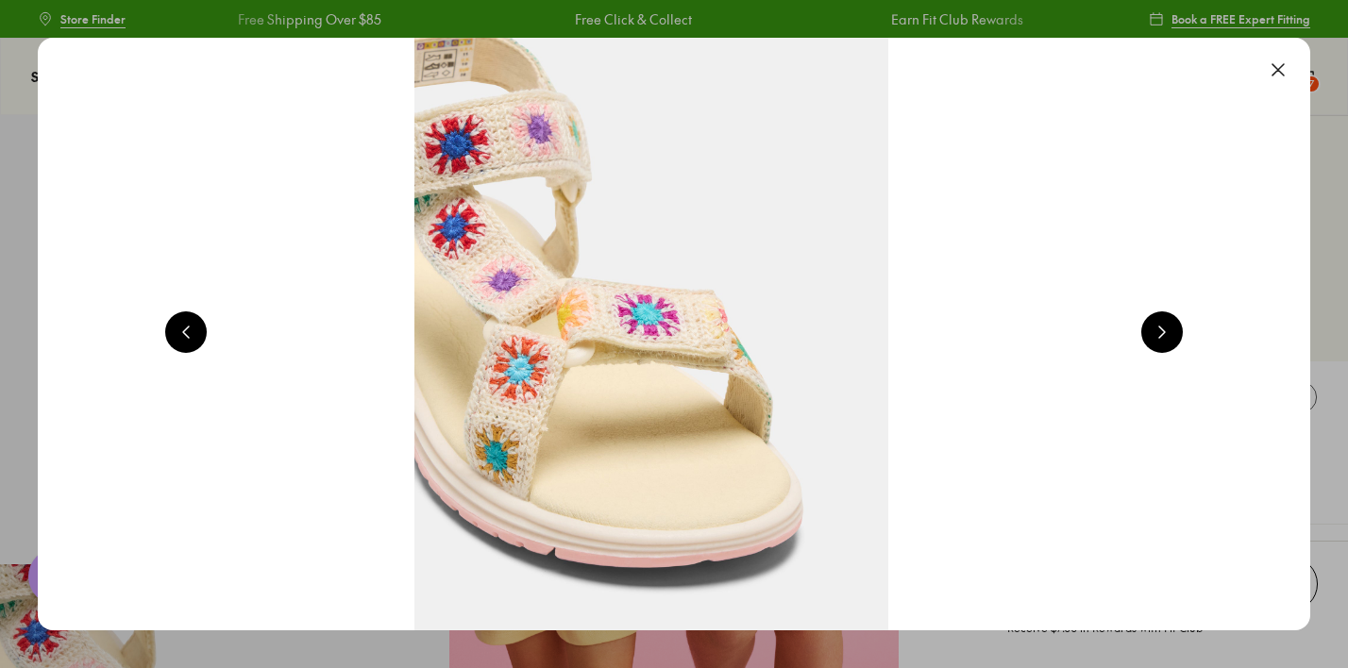
click at [1168, 329] on button at bounding box center [1162, 332] width 42 height 42
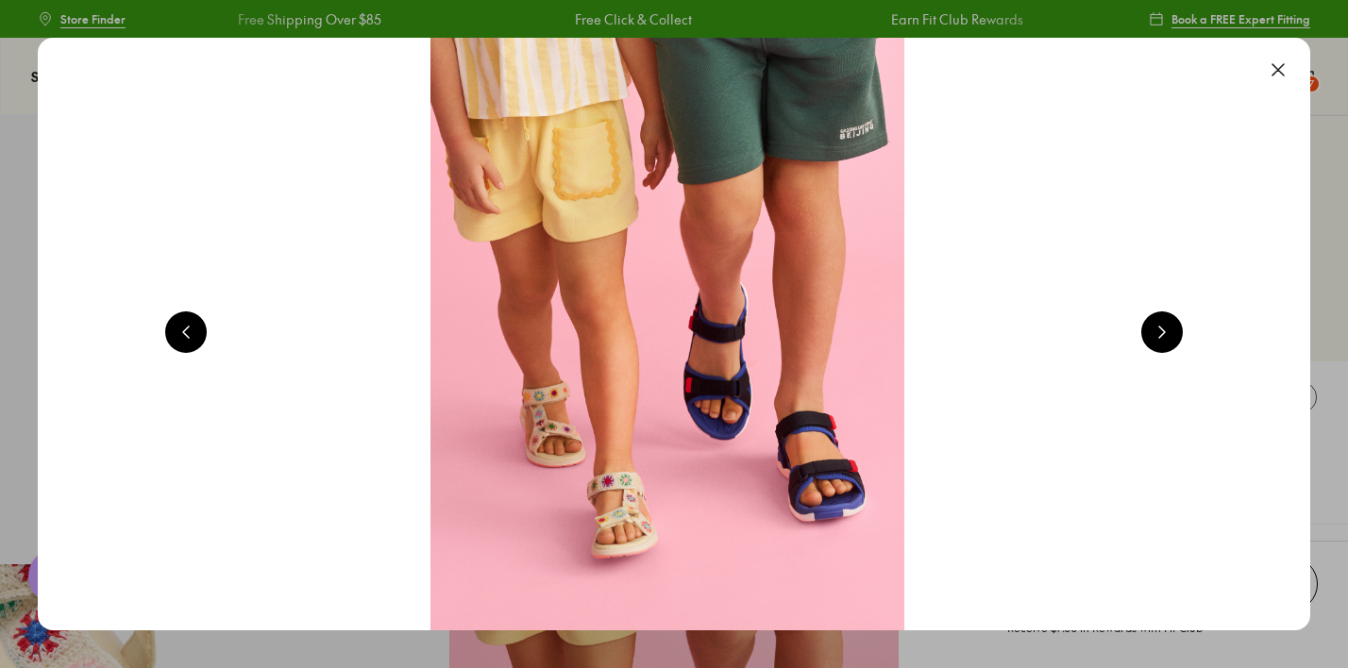
scroll to position [0, 5119]
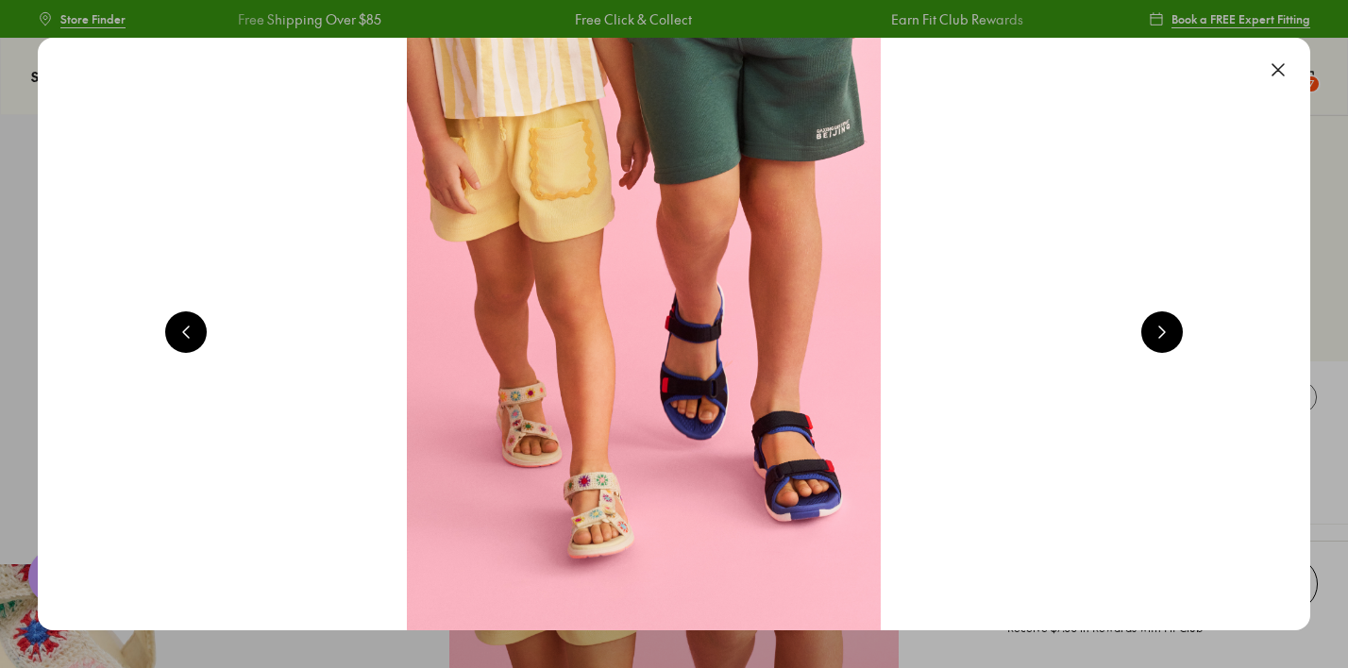
click at [1282, 67] on button at bounding box center [1278, 70] width 42 height 42
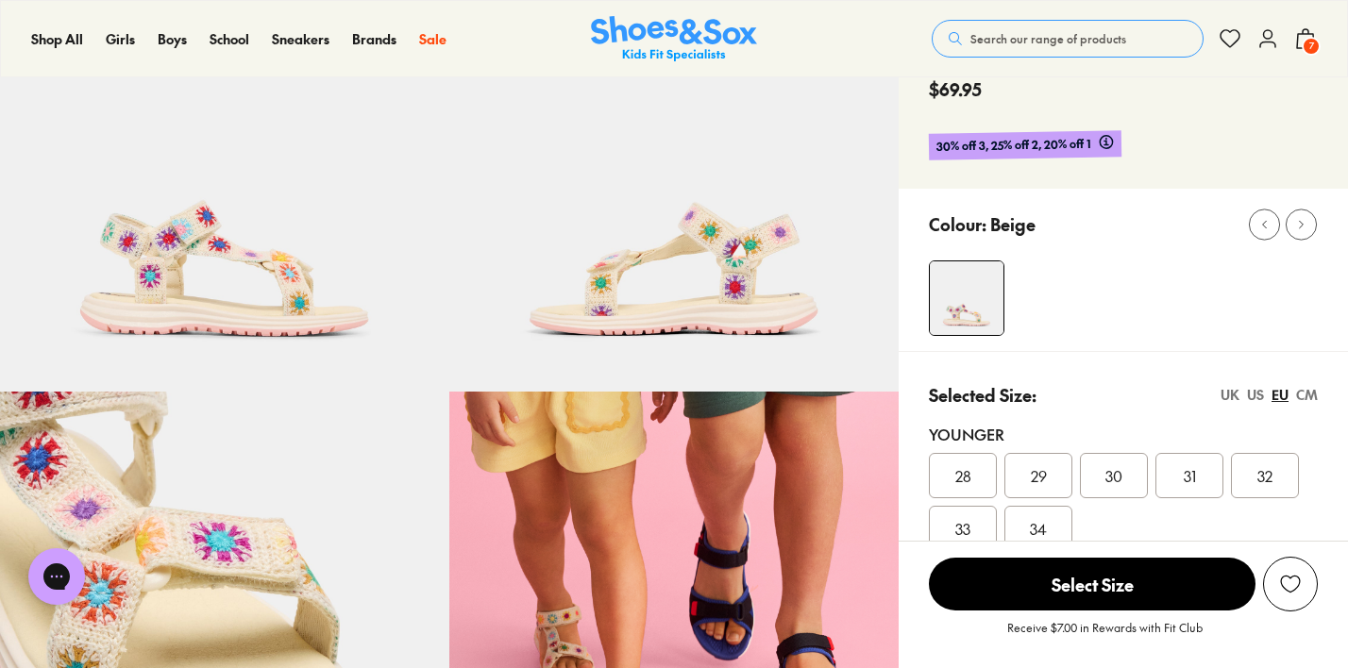
scroll to position [207, 0]
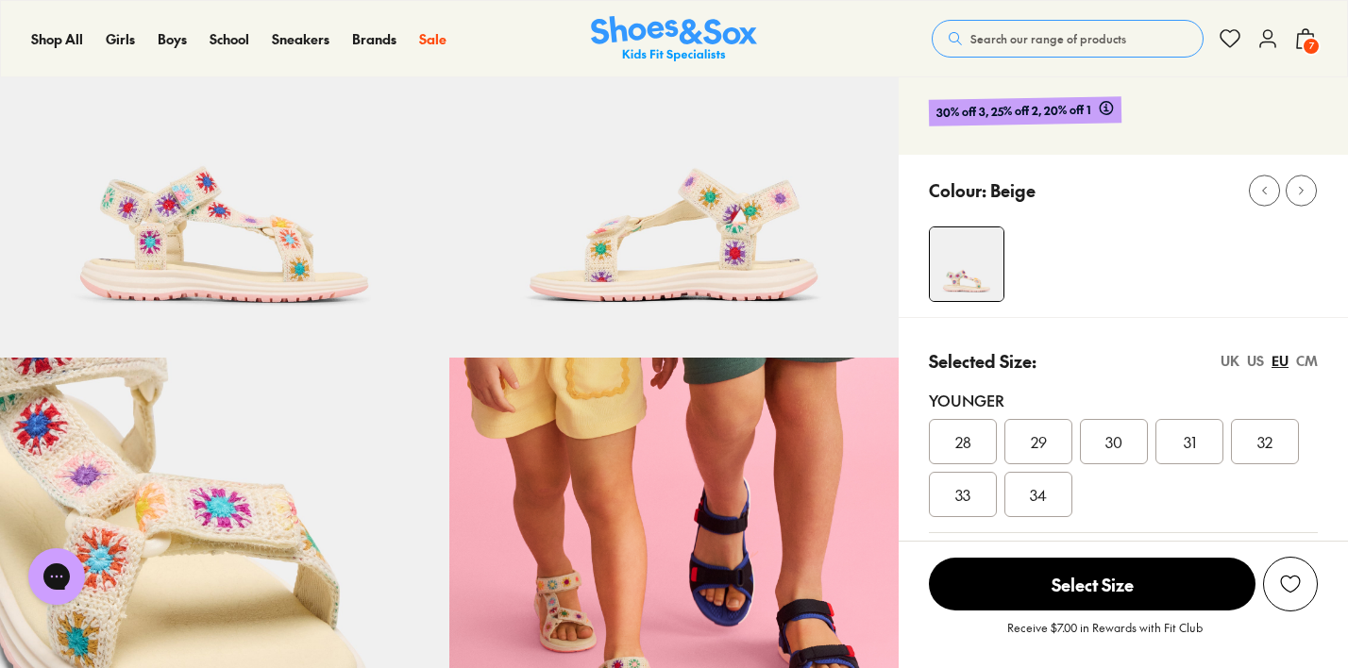
click at [1317, 45] on span "7" at bounding box center [1311, 46] width 19 height 19
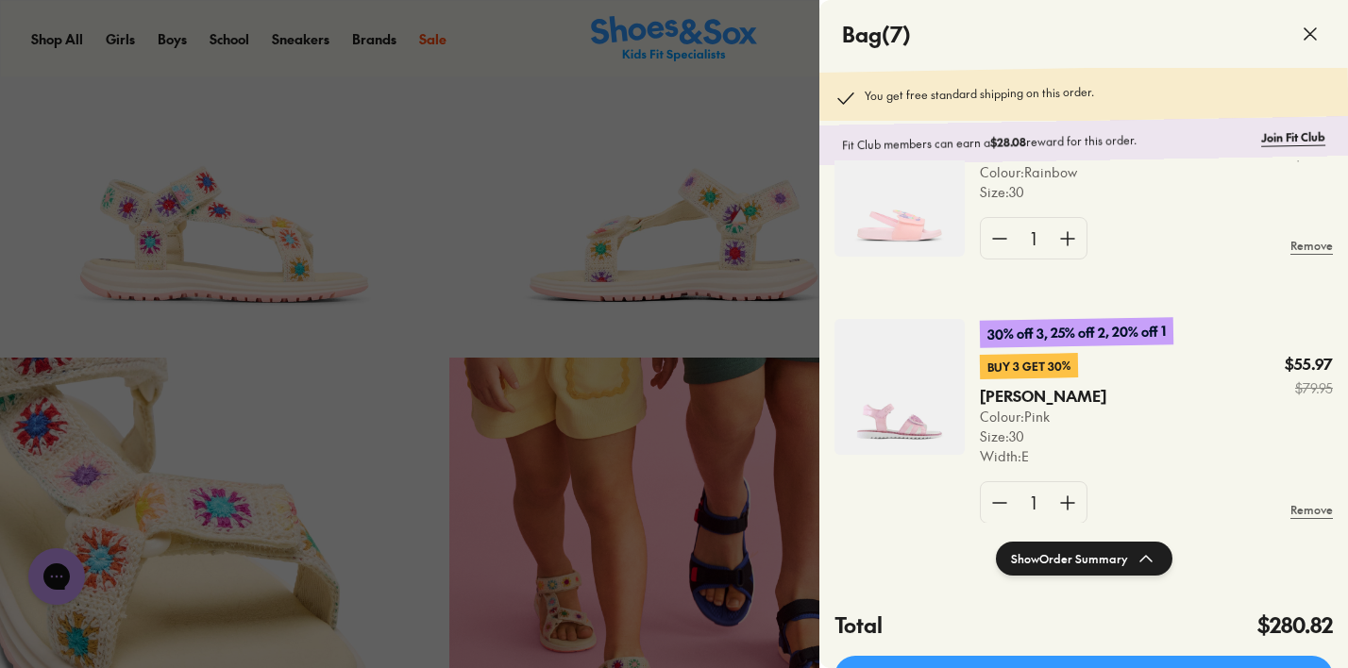
scroll to position [1446, 0]
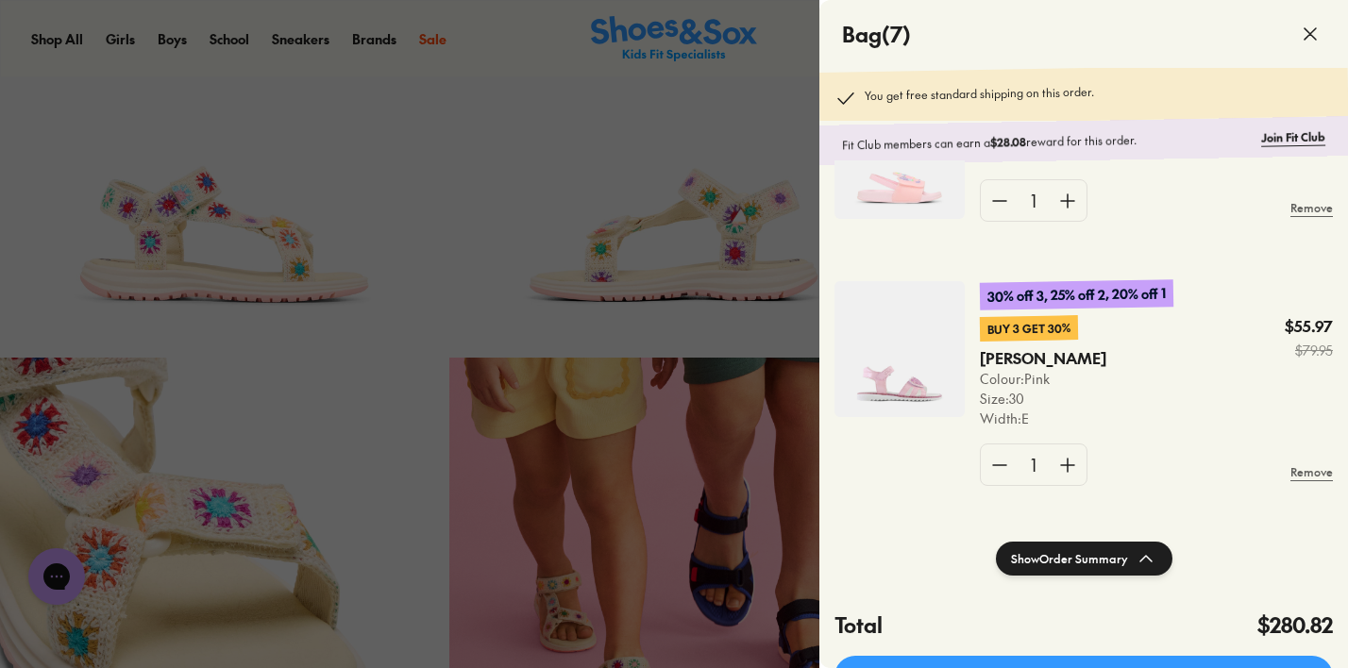
click at [881, 372] on img at bounding box center [899, 349] width 130 height 136
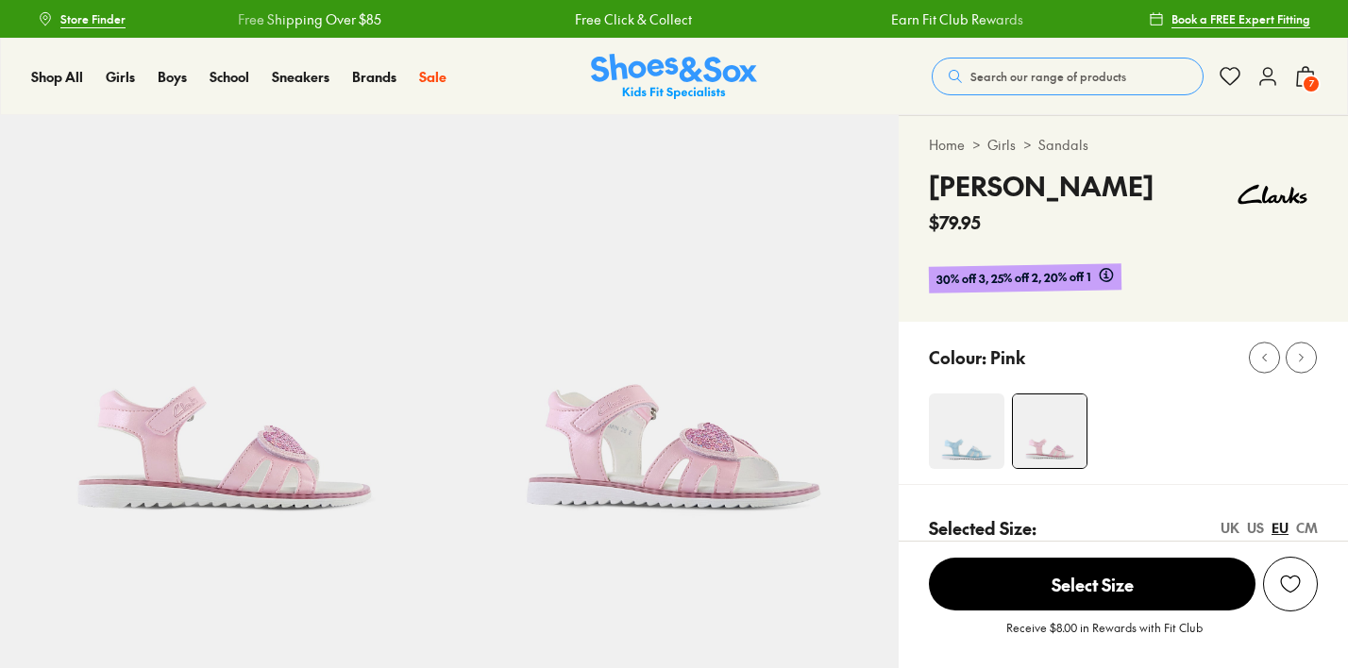
select select "*"
click at [1306, 71] on use at bounding box center [1305, 76] width 17 height 19
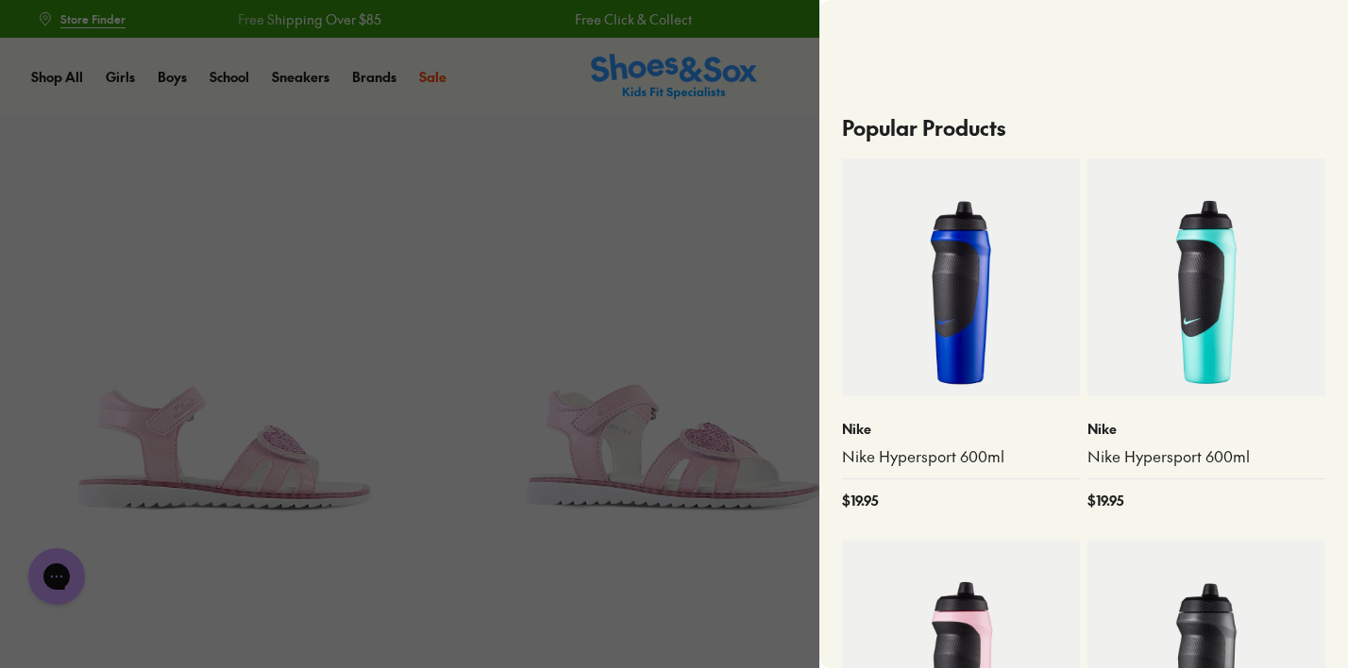
scroll to position [532, 0]
